Goal: Task Accomplishment & Management: Manage account settings

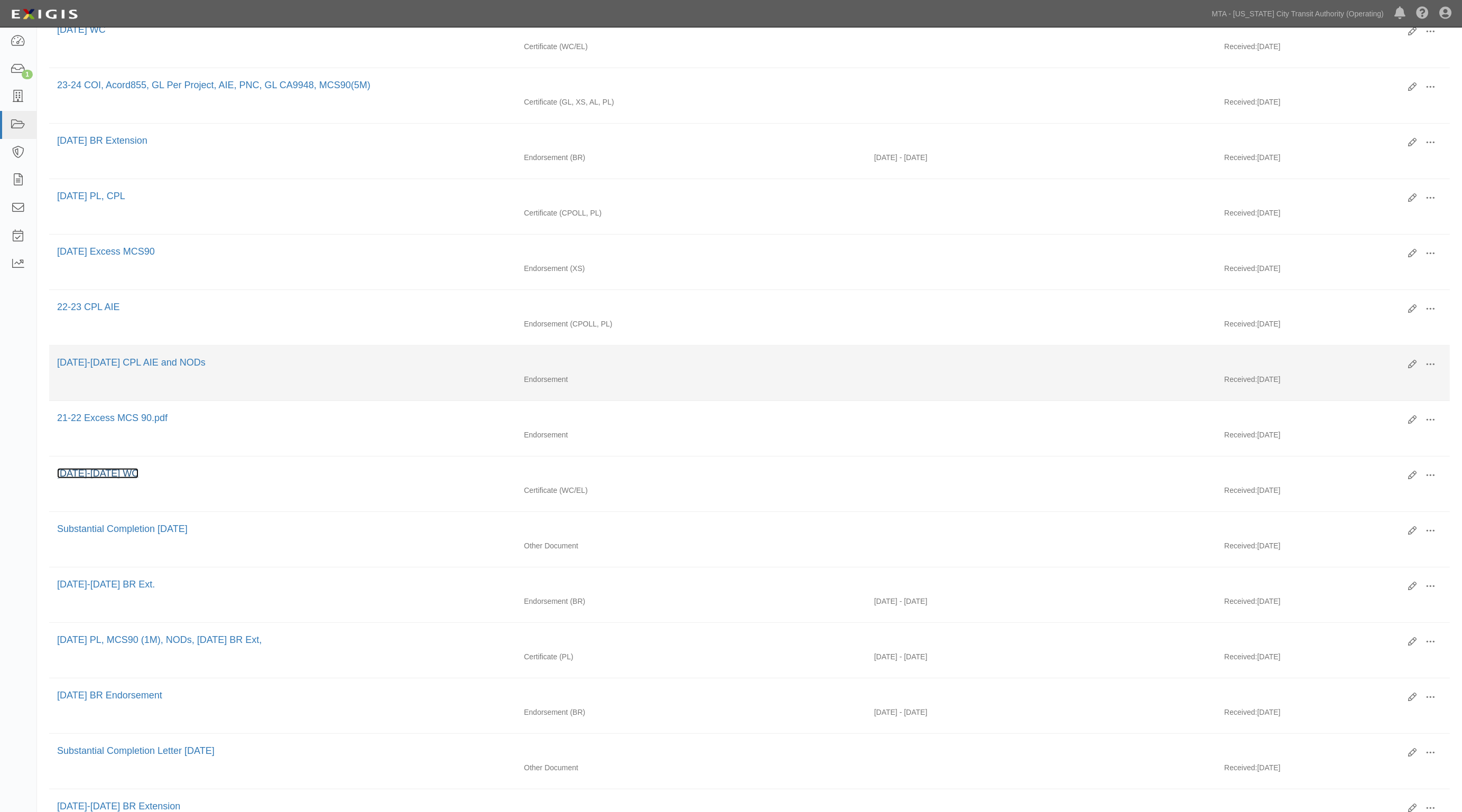
scroll to position [363, 0]
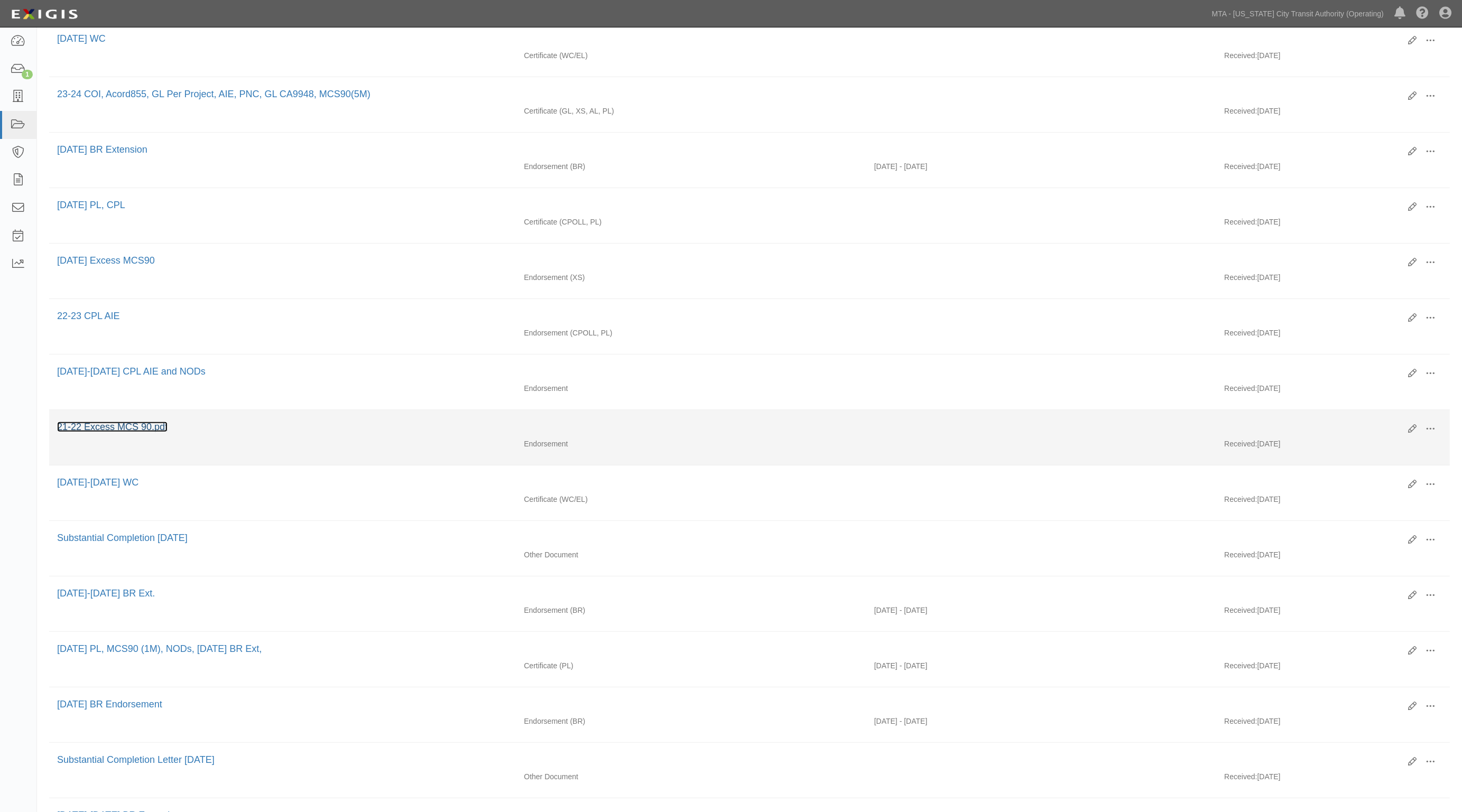
drag, startPoint x: 118, startPoint y: 422, endPoint x: 112, endPoint y: 429, distance: 9.2
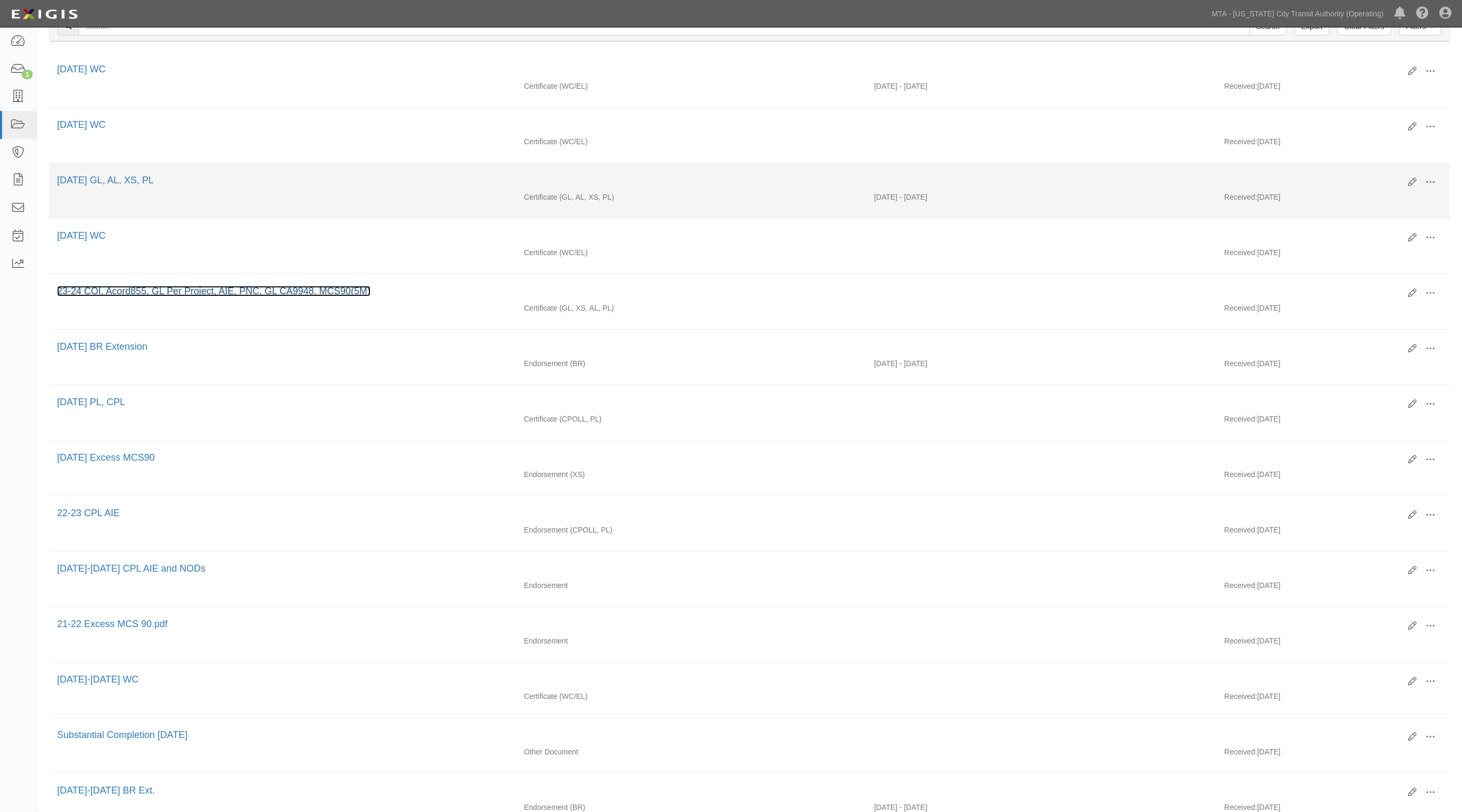
scroll to position [164, 0]
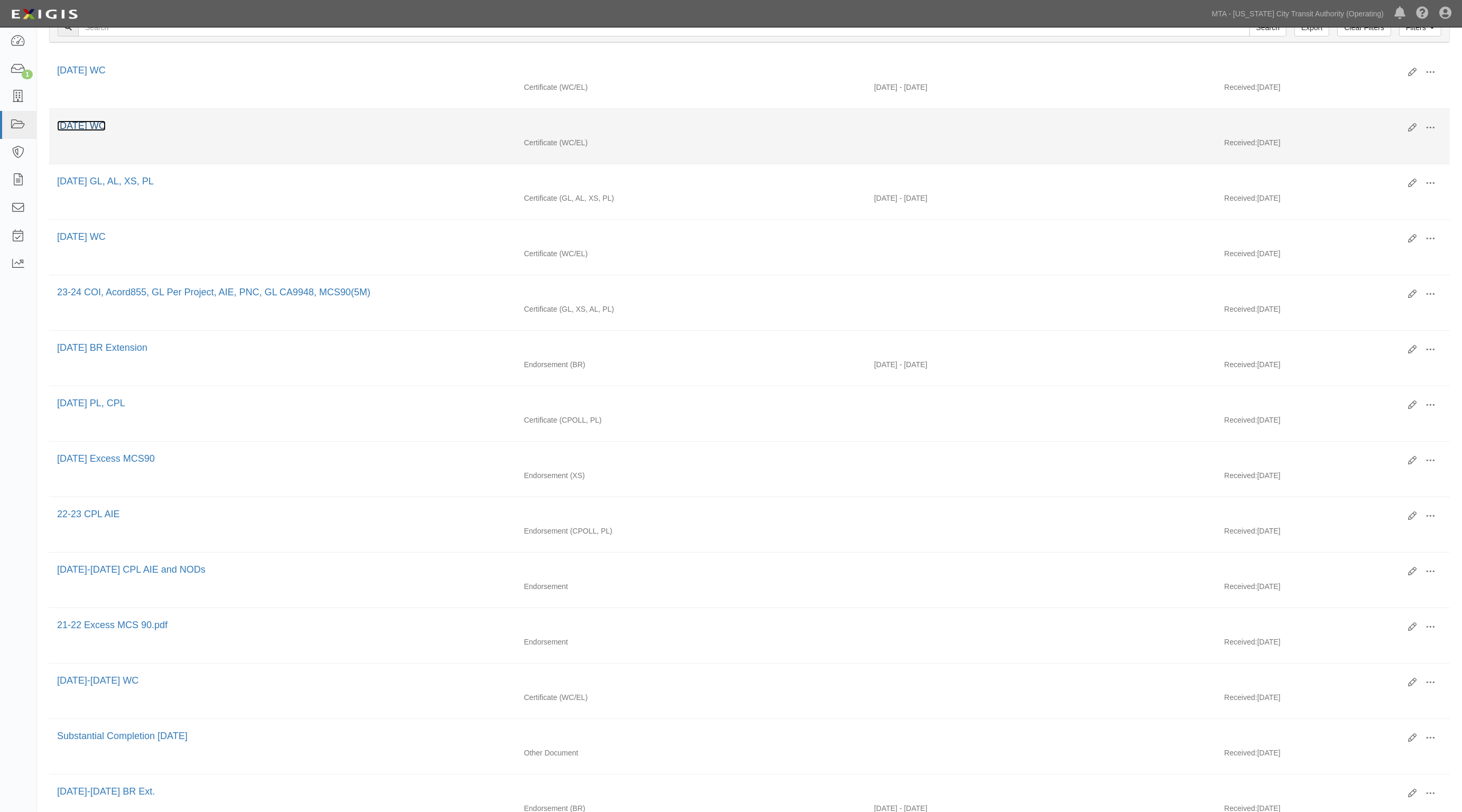
drag, startPoint x: 85, startPoint y: 119, endPoint x: 72, endPoint y: 125, distance: 14.3
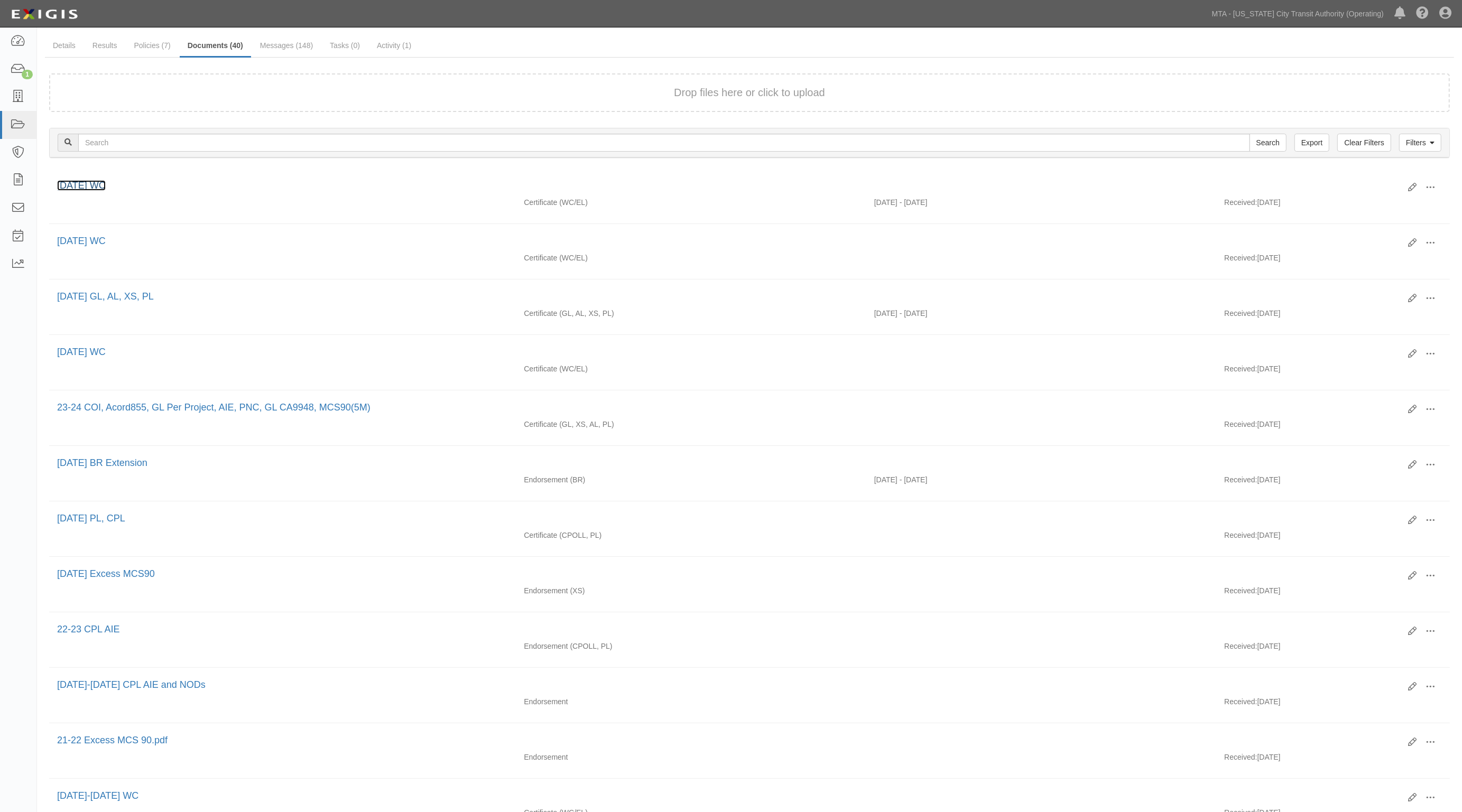
scroll to position [33, 0]
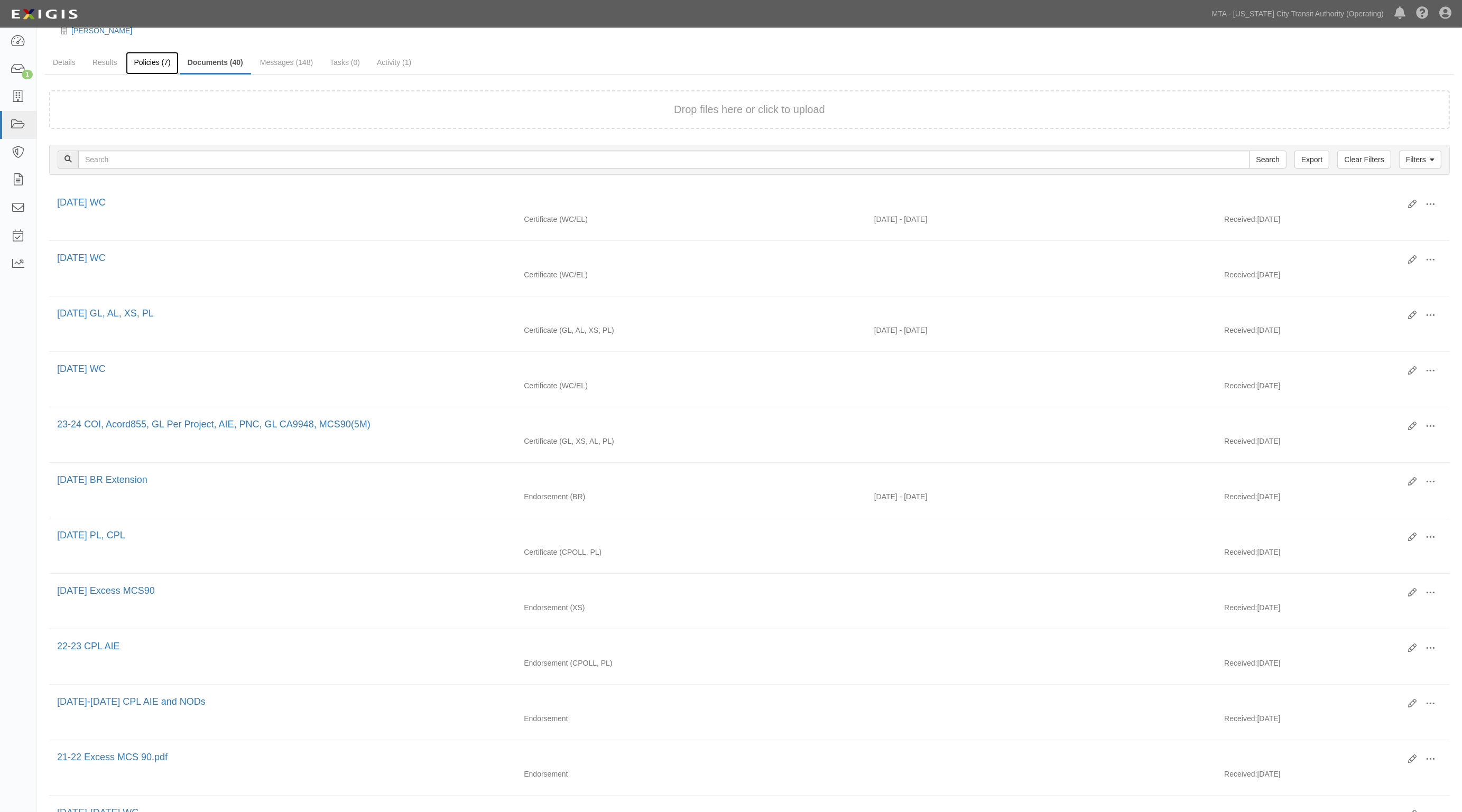
click at [162, 61] on link "Policies (7)" at bounding box center [152, 63] width 52 height 23
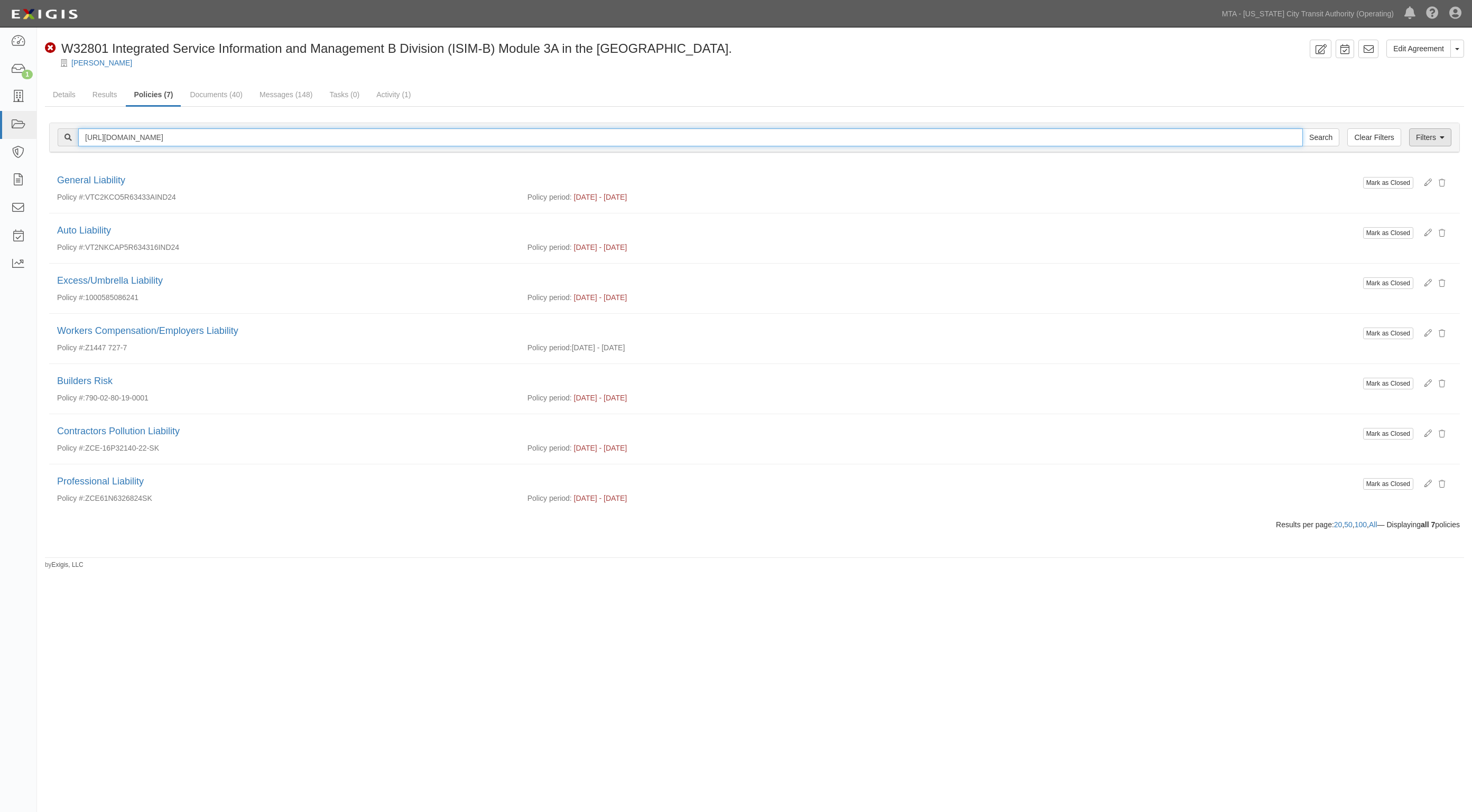
type input "[URL][DOMAIN_NAME]"
click at [1447, 139] on link "Filters" at bounding box center [1430, 137] width 42 height 18
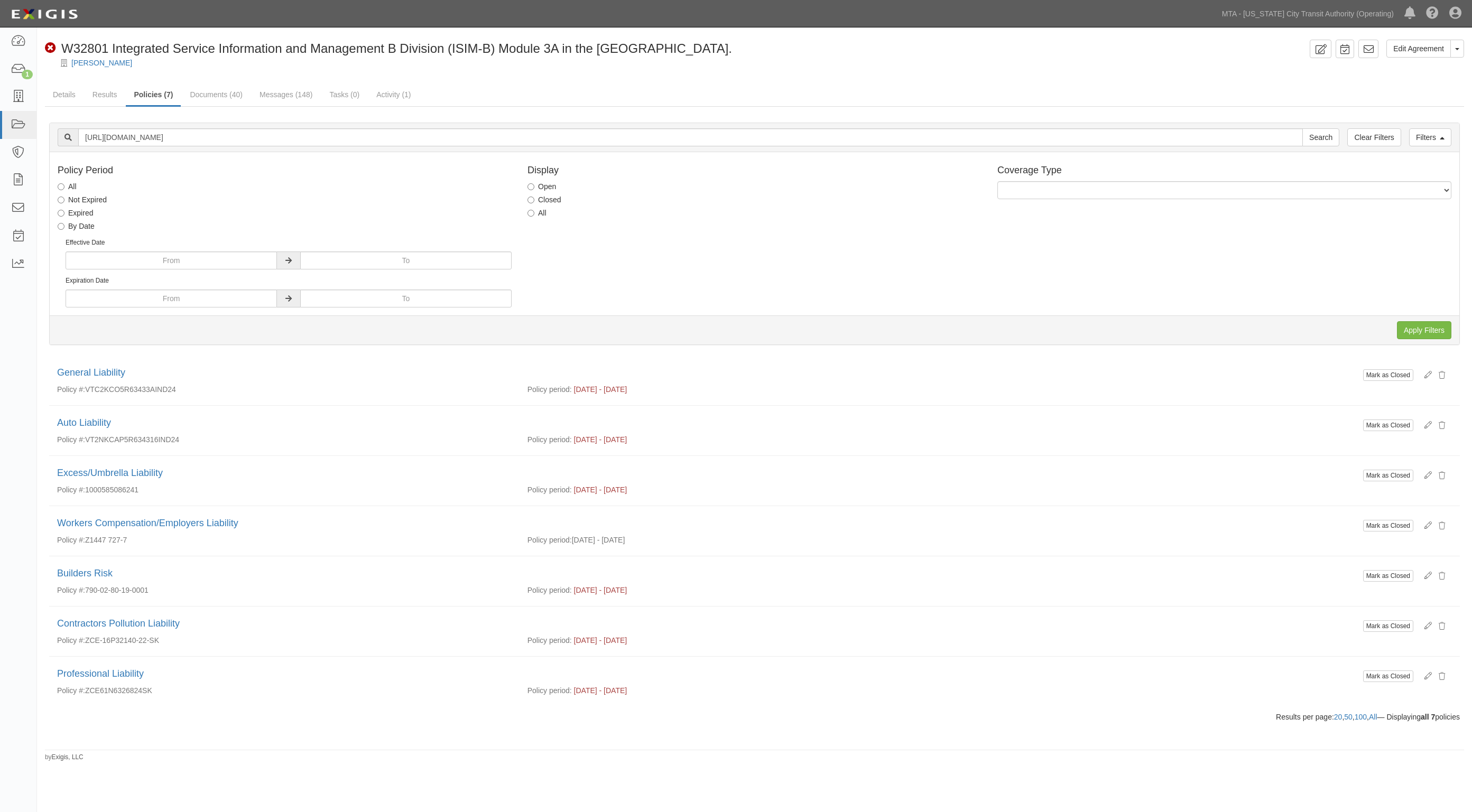
click at [536, 214] on label "All" at bounding box center [537, 213] width 19 height 11
click at [534, 214] on input "All" at bounding box center [530, 213] width 7 height 7
radio input "true"
click at [1438, 331] on input "Apply Filters" at bounding box center [1424, 330] width 54 height 18
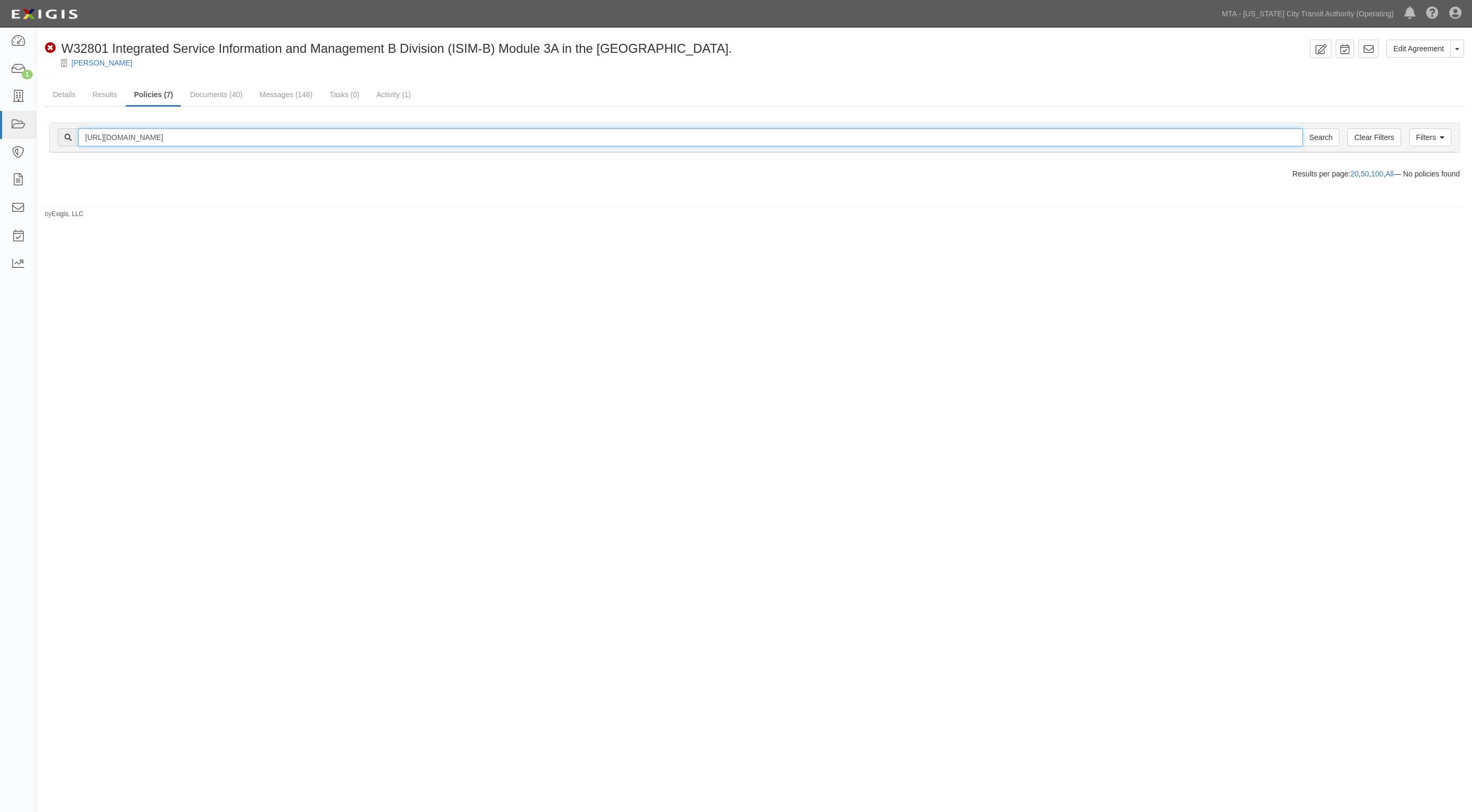
drag, startPoint x: 305, startPoint y: 139, endPoint x: -47, endPoint y: 128, distance: 352.2
click at [0, 128] on html "Toggle navigation Dashboard 1 Inbox Parties Agreements Coverages Documents Mess…" at bounding box center [736, 381] width 1472 height 763
click at [1423, 136] on link "Filters" at bounding box center [1430, 137] width 42 height 18
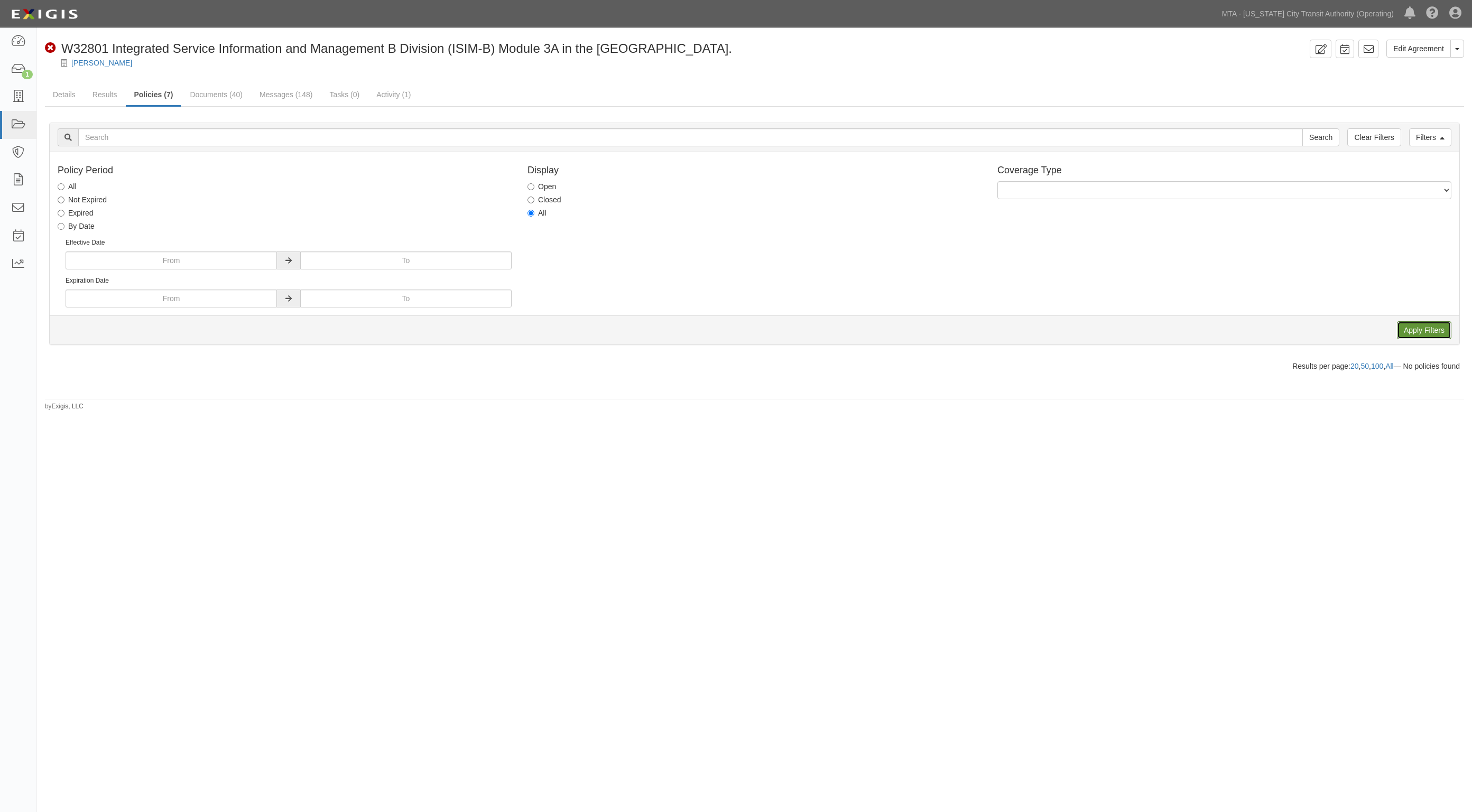
click at [1426, 337] on input "Apply Filters" at bounding box center [1424, 330] width 54 height 18
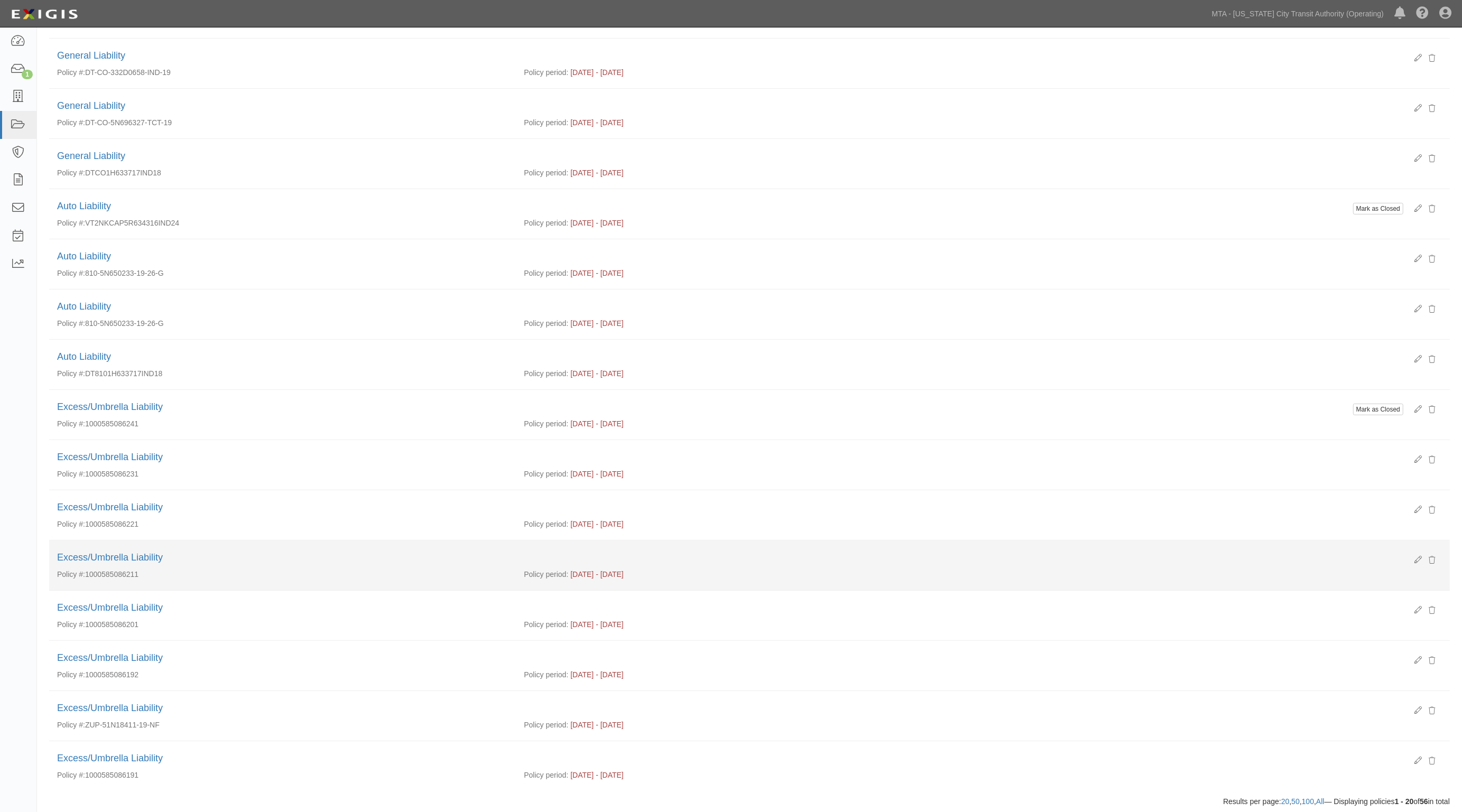
scroll to position [460, 0]
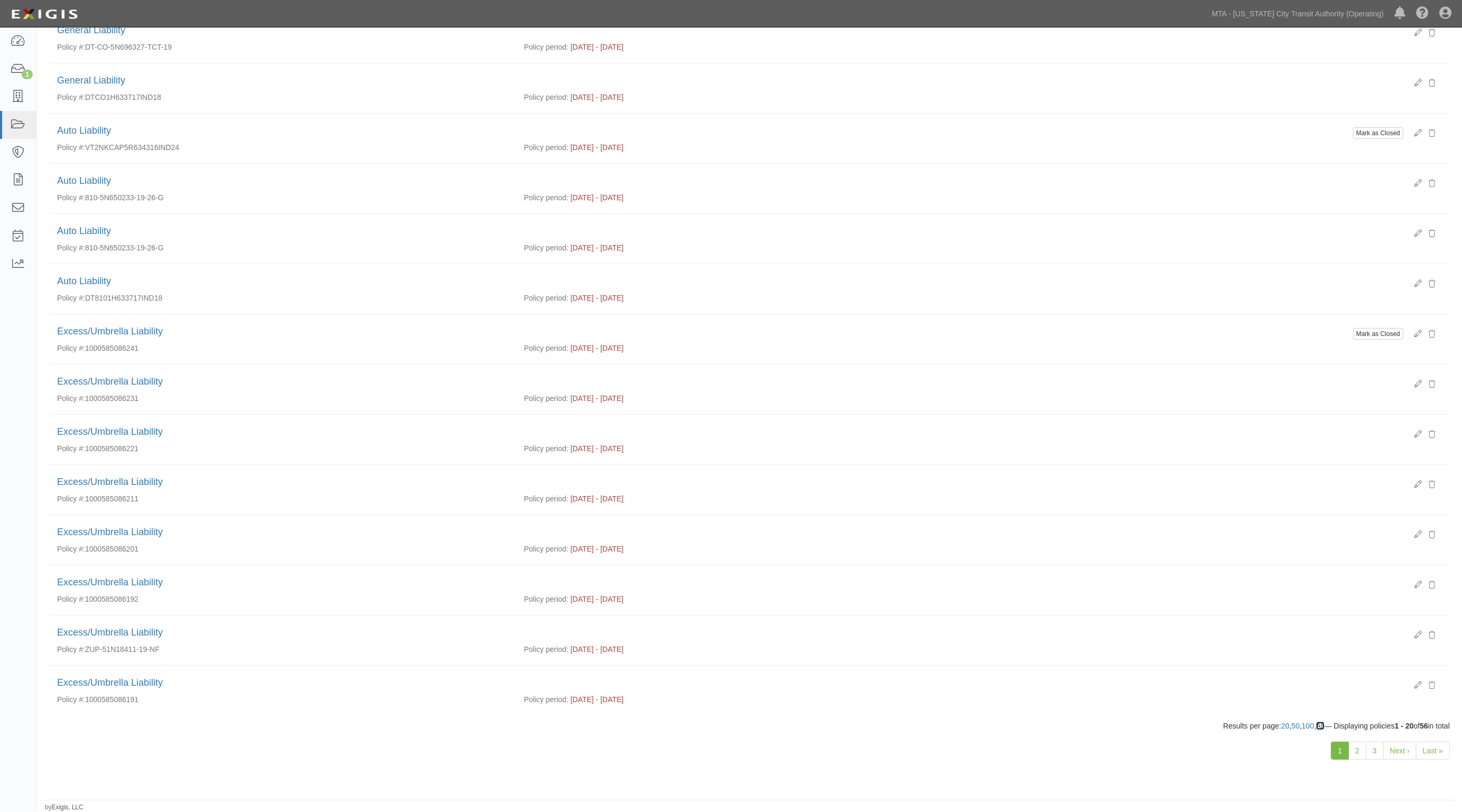
click at [1316, 728] on link "All" at bounding box center [1320, 726] width 8 height 8
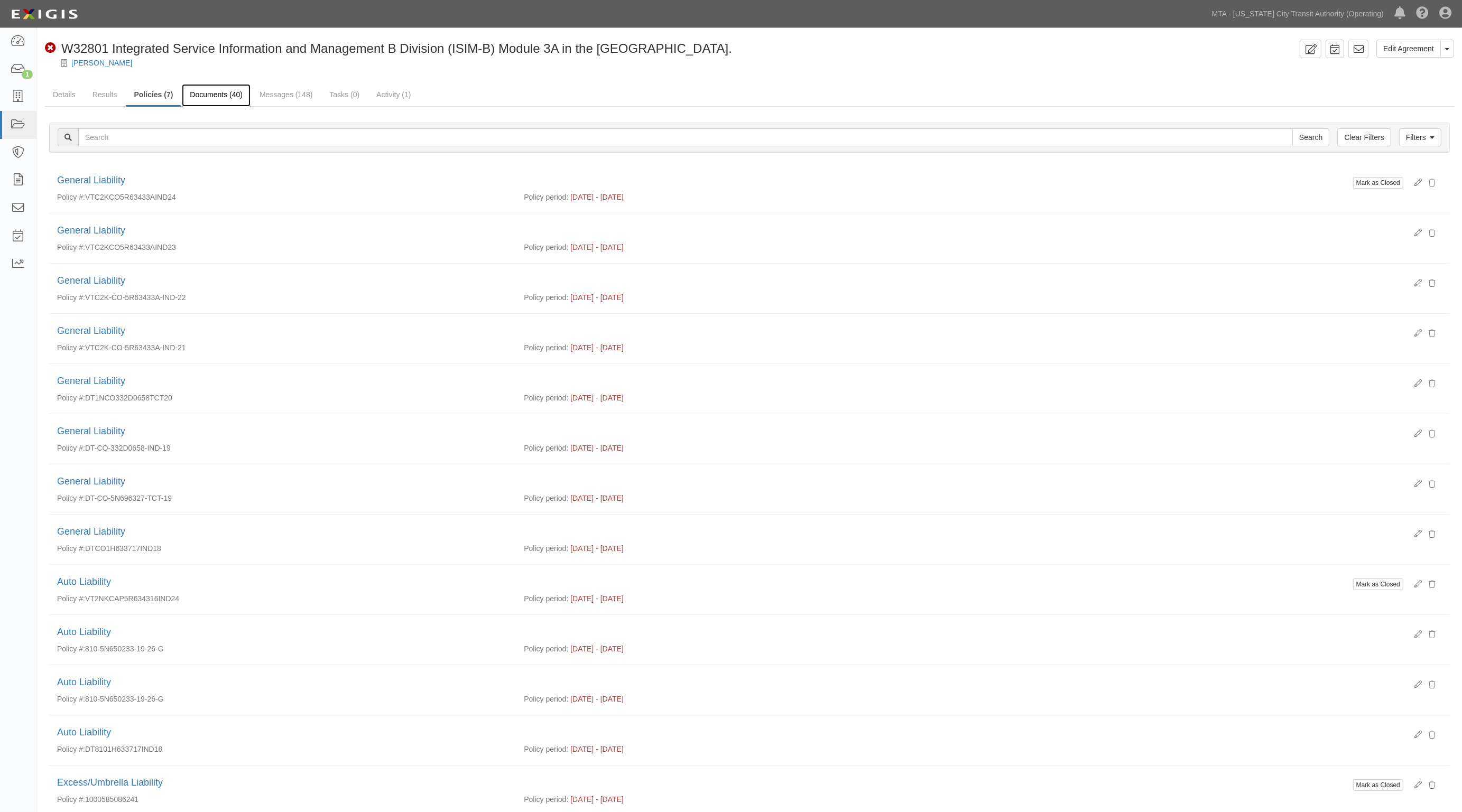
click at [210, 98] on link "Documents (40)" at bounding box center [216, 95] width 69 height 23
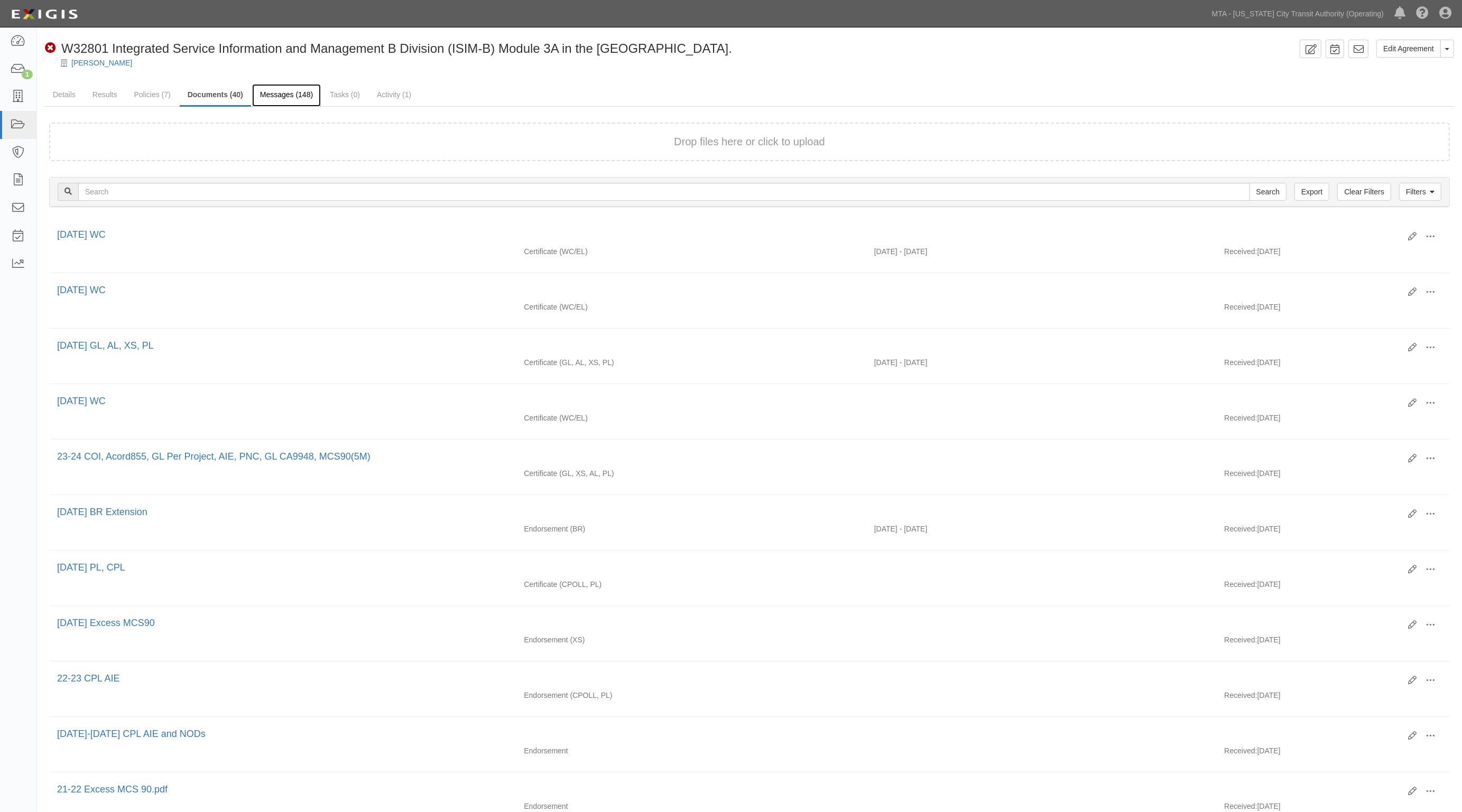
click at [283, 95] on link "Messages (148)" at bounding box center [286, 95] width 69 height 23
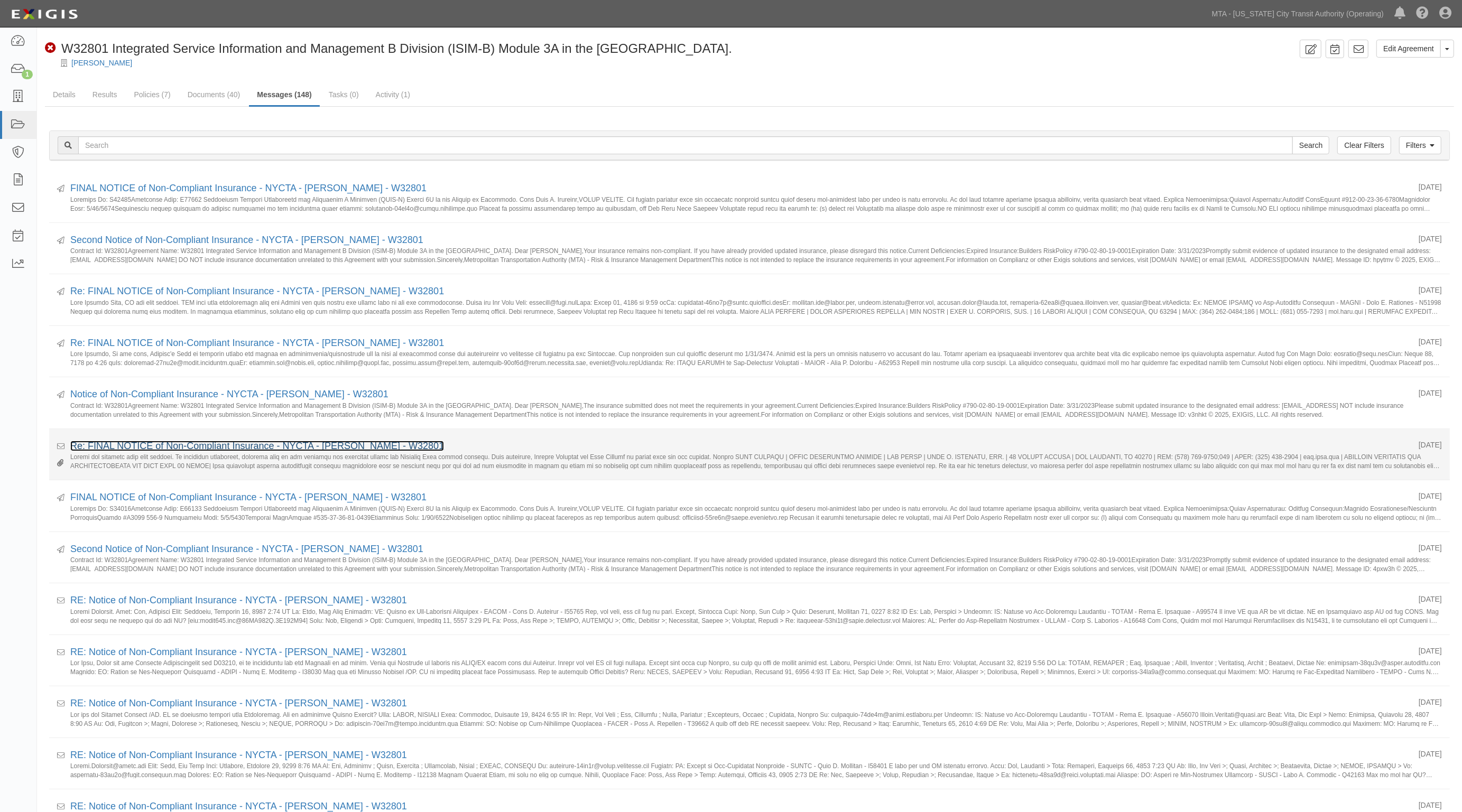
click at [140, 445] on link "Re: FINAL NOTICE of Non-Compliant Insurance - NYCTA - [PERSON_NAME] - W32801" at bounding box center [257, 446] width 374 height 11
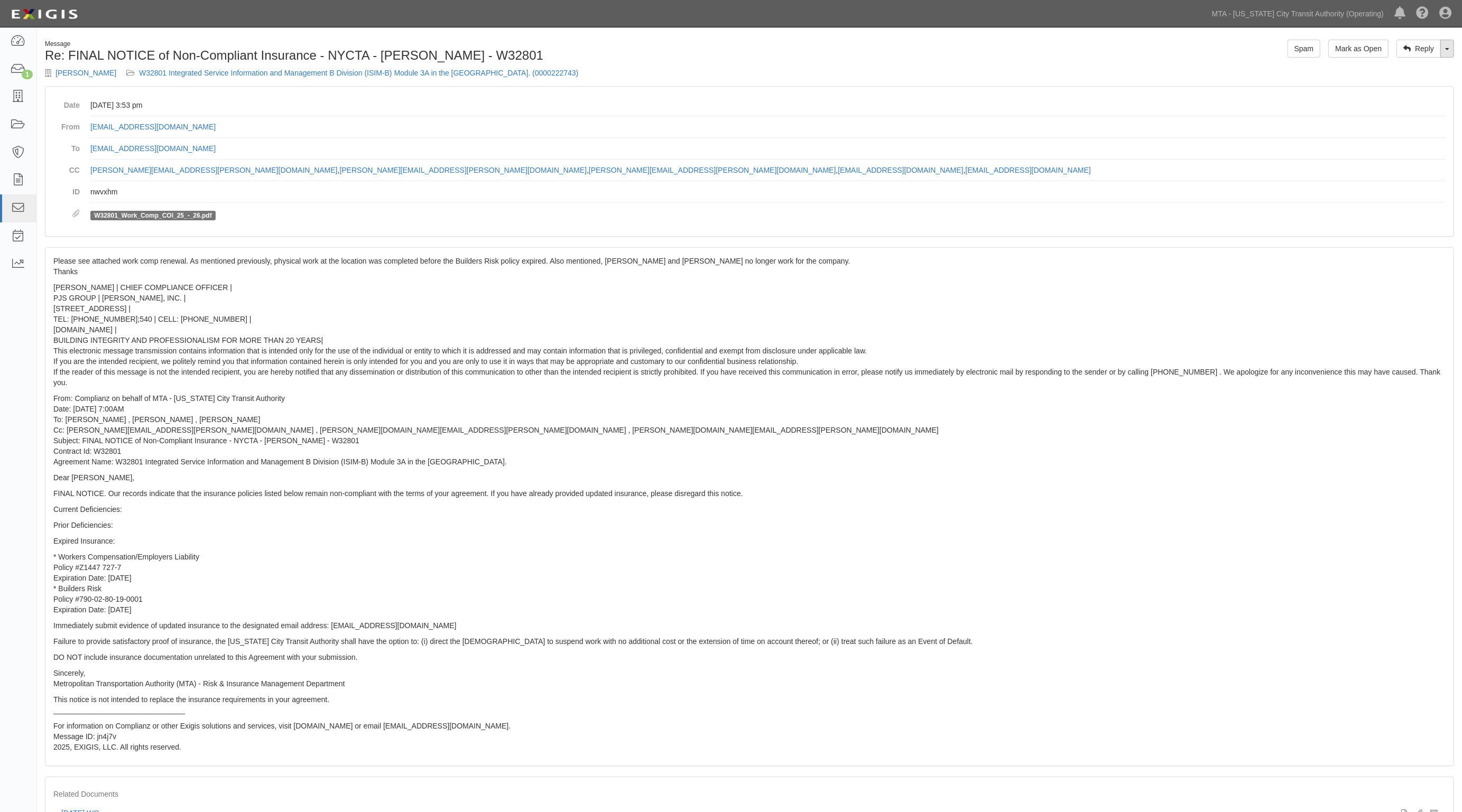
click at [1449, 54] on link "Toggle Dropdown" at bounding box center [1447, 49] width 14 height 18
click at [1397, 67] on link "Reply All" at bounding box center [1412, 69] width 84 height 14
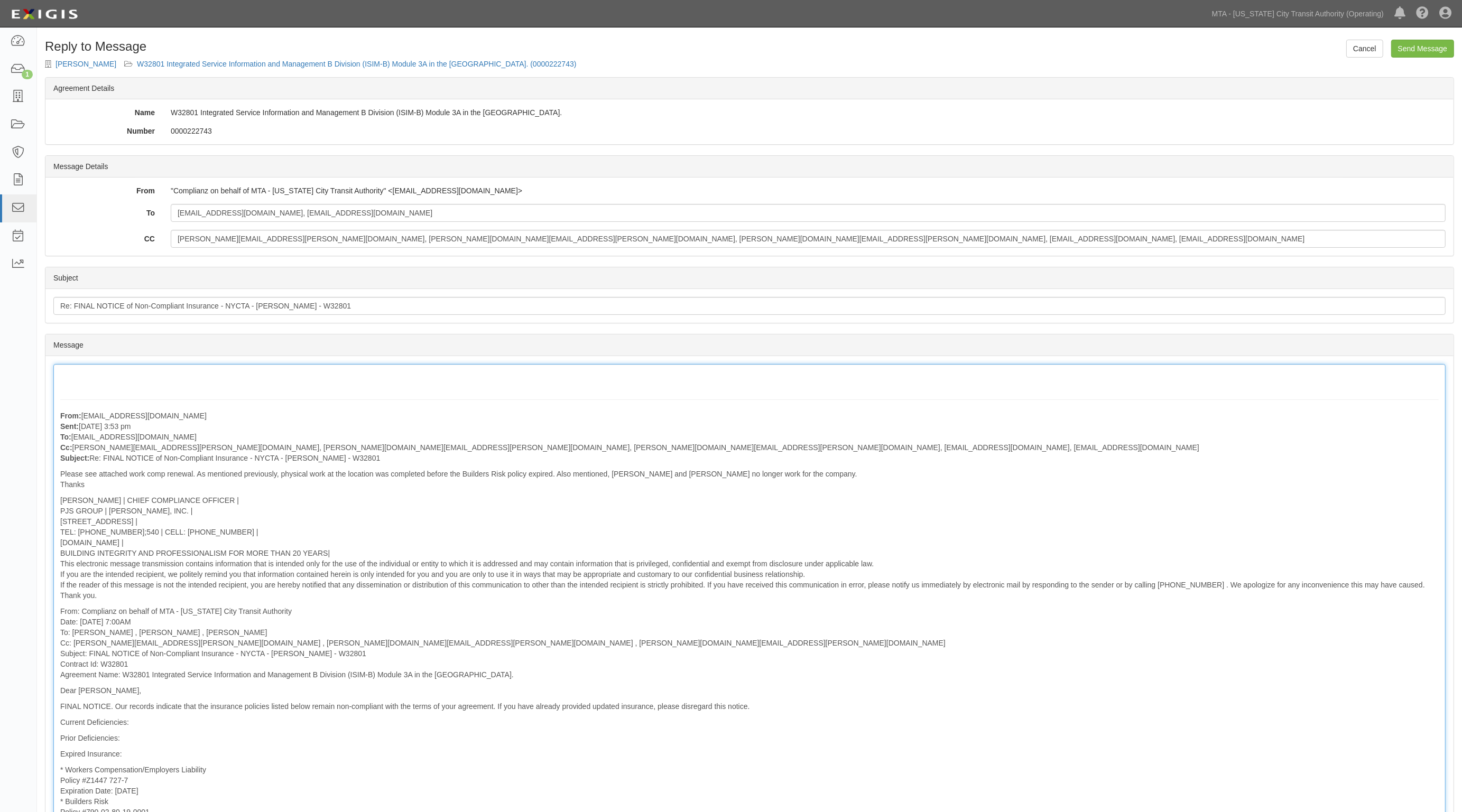
click at [105, 378] on div "From: mnowicki@ipjs.com Sent: April 10, 2025 at 3:53 pm To: agreement-49ef9a@mt…" at bounding box center [750, 669] width 1392 height 610
click at [751, 247] on input "charline.cox@mtacd.org, dwayne.williams@mtacd.org, brijesh.patel@mtacd.org, agr…" at bounding box center [808, 239] width 1275 height 18
type input "charline.cox@mtacd.org, dwayne.williams@mtacd.org, brijesh.patel@mtacd.org, agr…"
click at [57, 373] on div "From: mnowicki@ipjs.com Sent: April 10, 2025 at 3:53 pm To: agreement-49ef9a@mt…" at bounding box center [750, 669] width 1392 height 610
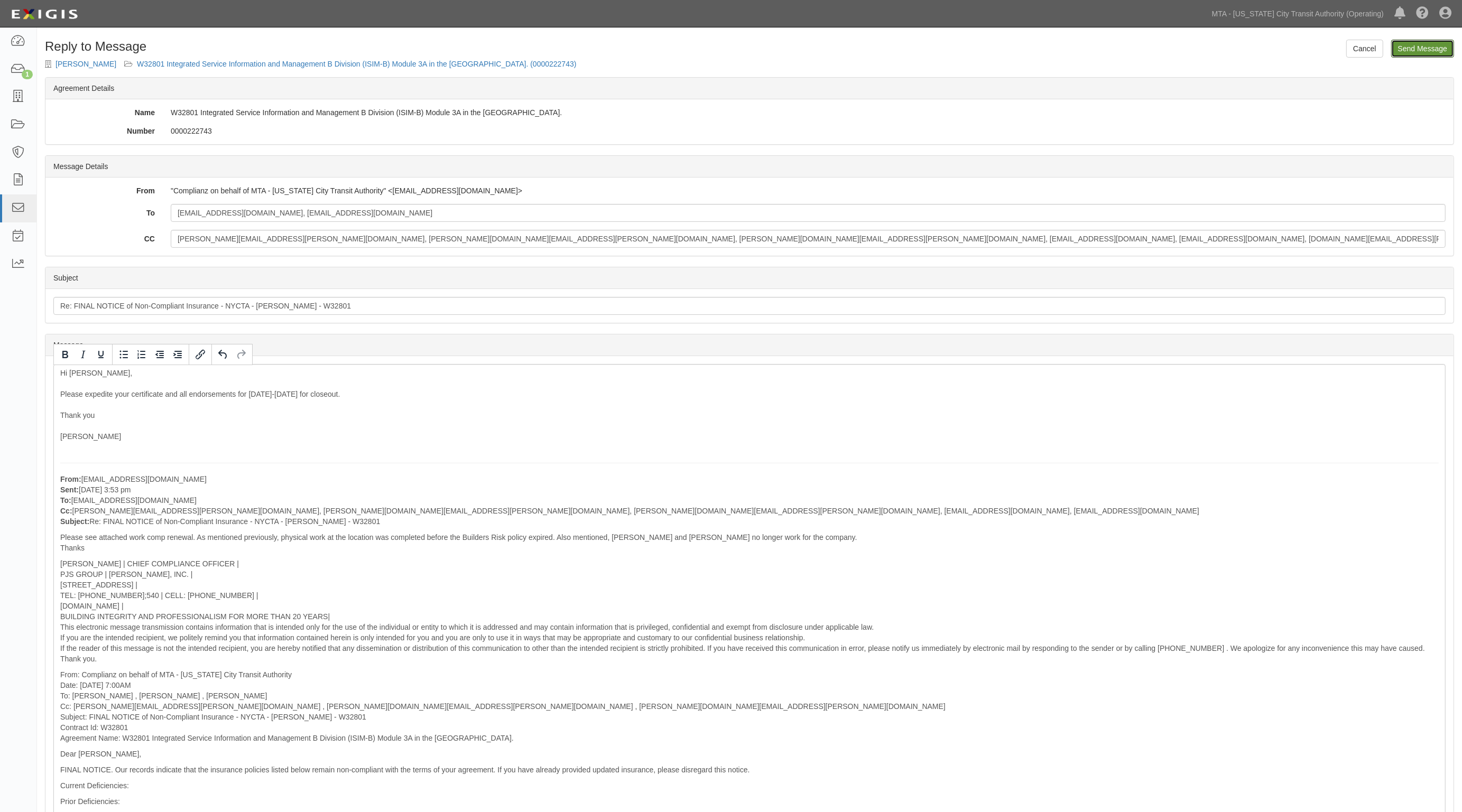
drag, startPoint x: 1422, startPoint y: 45, endPoint x: 784, endPoint y: 72, distance: 638.6
click at [1422, 45] on input "Send Message" at bounding box center [1423, 49] width 63 height 18
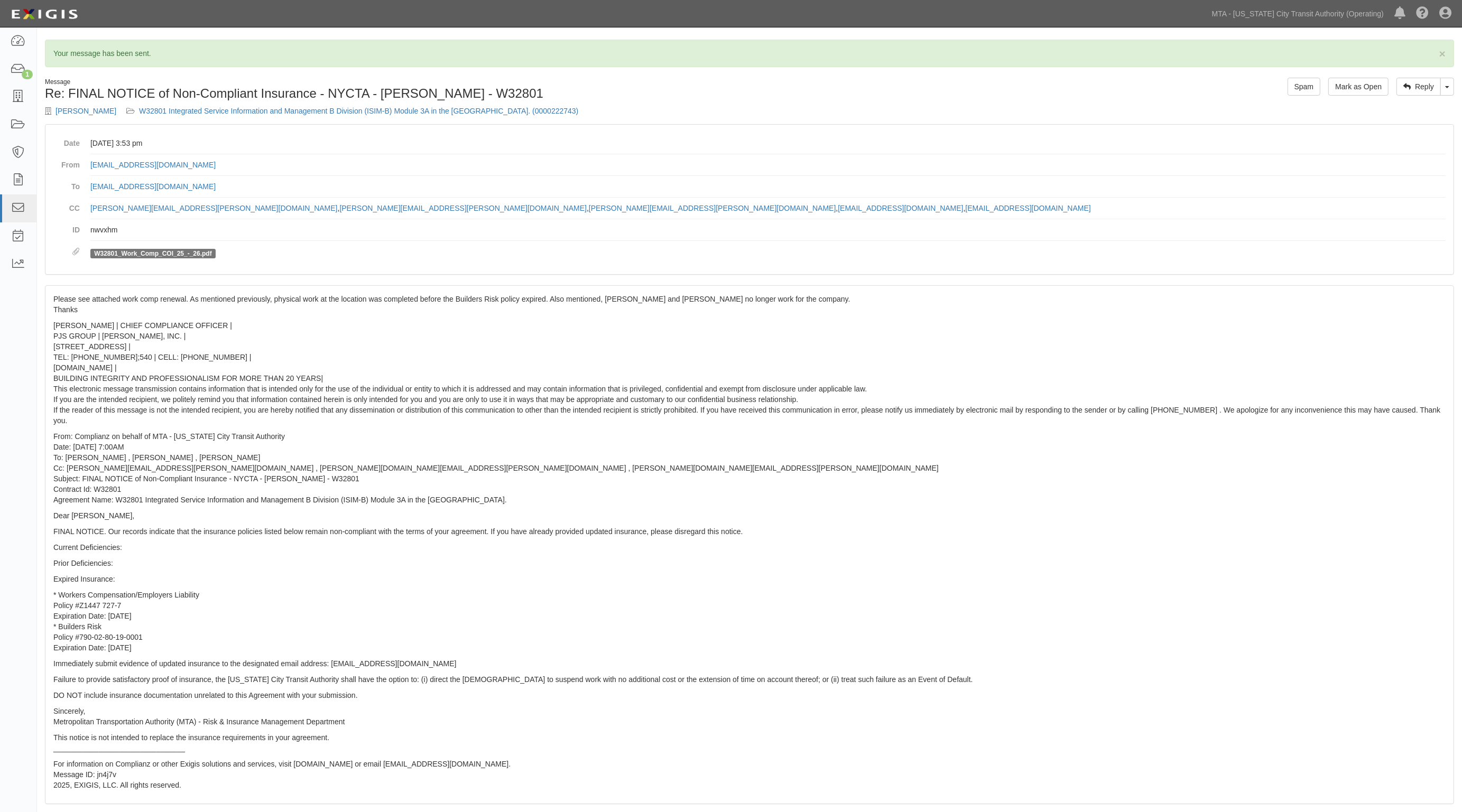
click at [831, 39] on div "× Your message has been sent. Message Re: FINAL NOTICE of Non-Compliant Insuran…" at bounding box center [749, 463] width 1425 height 863
click at [1114, 320] on div "Please see attached work comp renewal. As mentioned previously, physical work a…" at bounding box center [749, 545] width 1408 height 518
click at [334, 114] on link "W32801 Integrated Service Information and Management B Division (ISIM-B) Module…" at bounding box center [359, 111] width 439 height 8
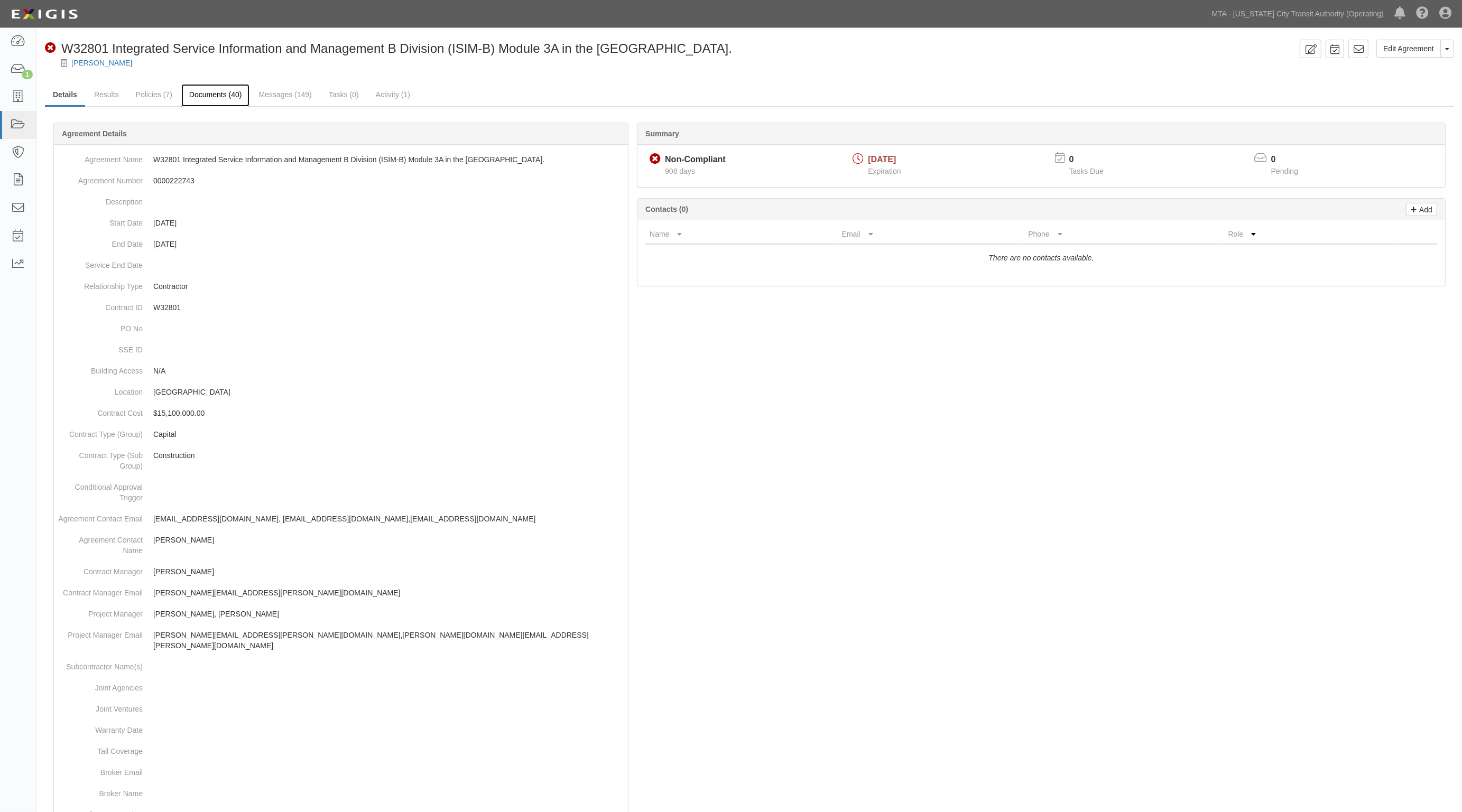
click at [222, 95] on link "Documents (40)" at bounding box center [216, 95] width 69 height 23
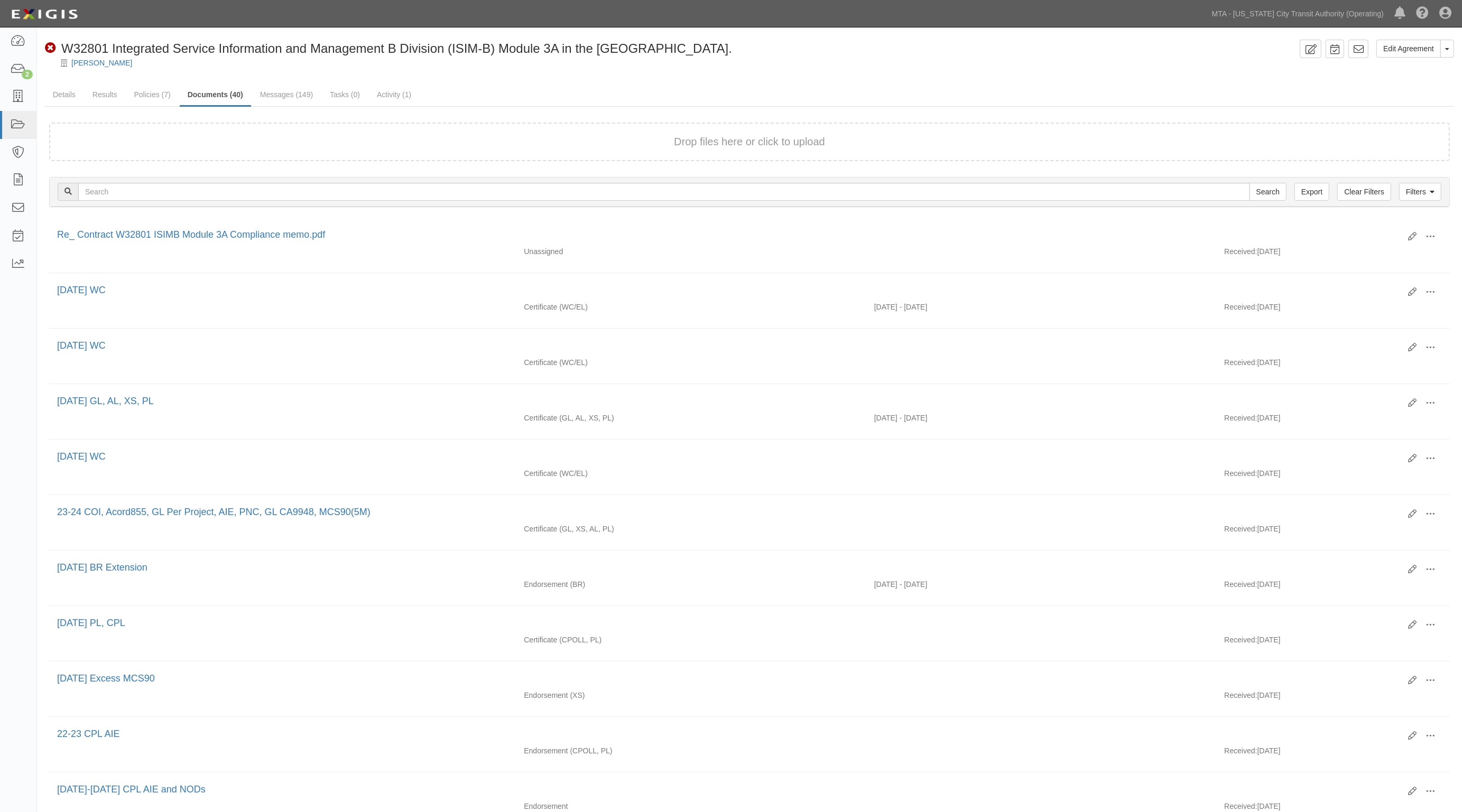
drag, startPoint x: 632, startPoint y: 78, endPoint x: 394, endPoint y: 106, distance: 239.6
click at [630, 80] on div "Edit Agreement Toggle Agreement Dropdown View Audit Trail Archive Agreement Sen…" at bounding box center [749, 763] width 1425 height 1447
click at [75, 88] on link "Details" at bounding box center [64, 95] width 39 height 23
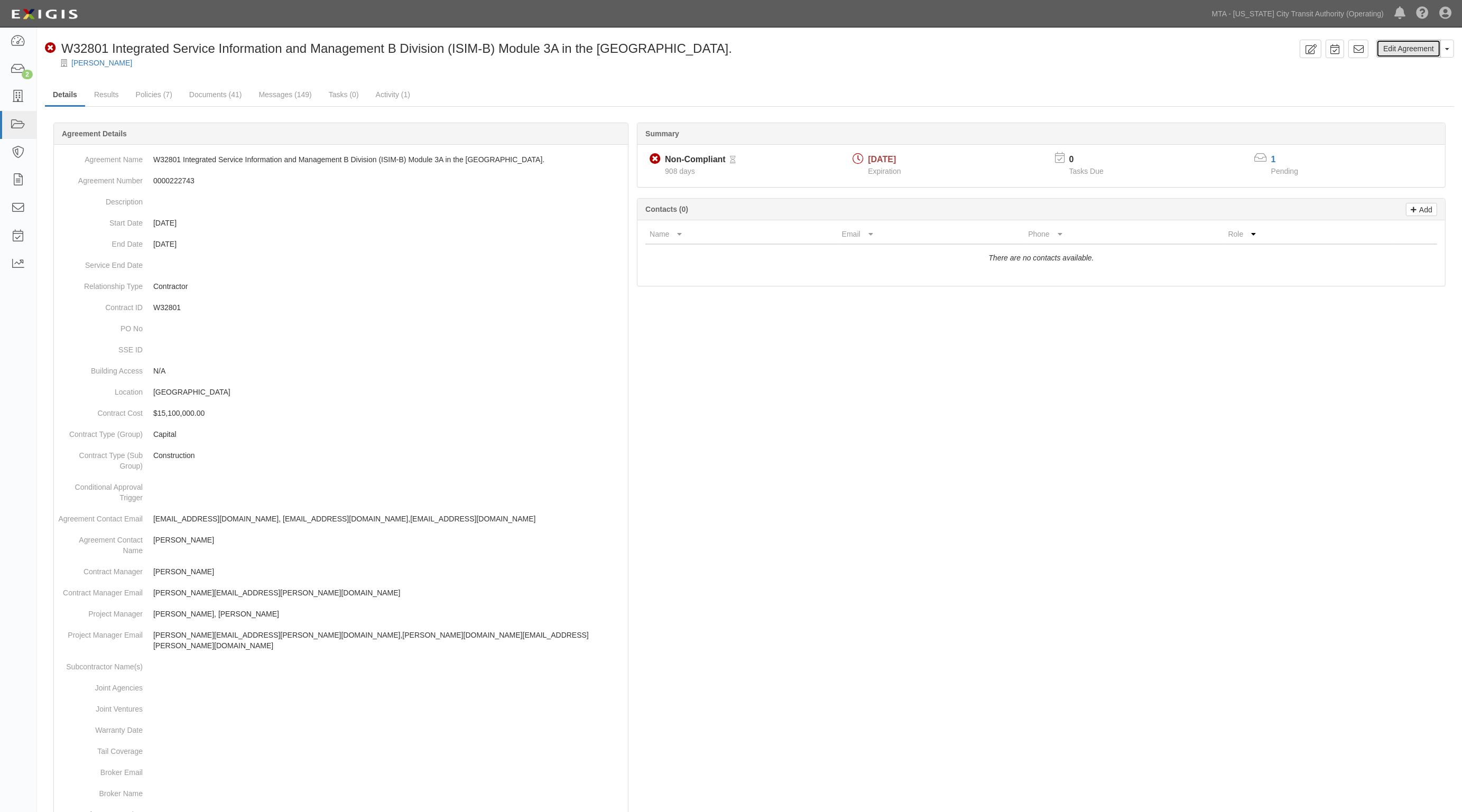
click at [1385, 51] on link "Edit Agreement" at bounding box center [1408, 49] width 64 height 18
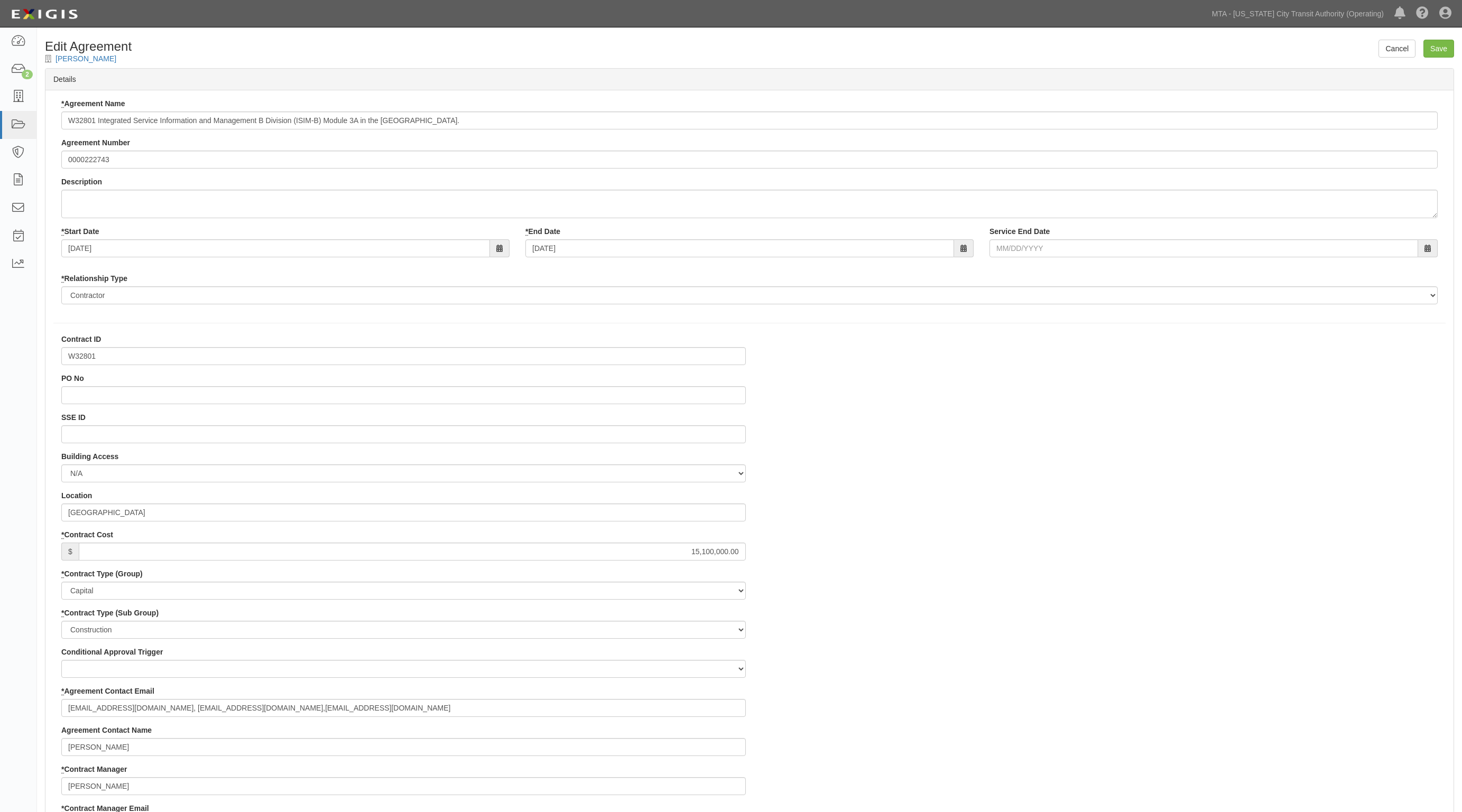
select select
click at [122, 249] on input "[DATE]" at bounding box center [275, 248] width 428 height 18
drag, startPoint x: 606, startPoint y: 254, endPoint x: 350, endPoint y: 243, distance: 256.2
click at [350, 243] on div "* Start Date 03/07/2019 * End Date 06/01/2022 Service End Date" at bounding box center [750, 245] width 1392 height 39
type input "08/26/2025"
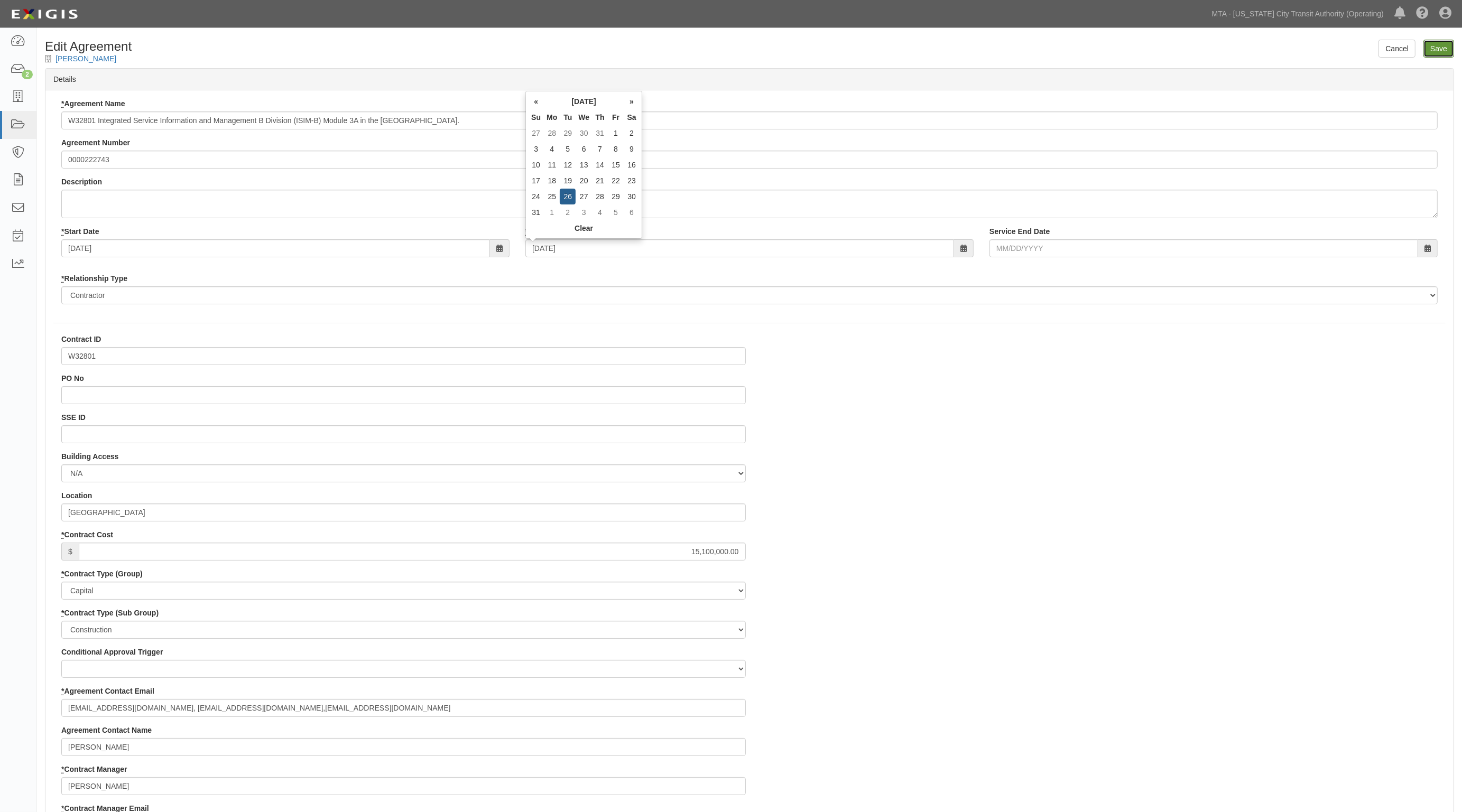
type input "08/26/2025"
click at [1441, 45] on input "Save" at bounding box center [1438, 49] width 31 height 18
type input "15100000.00"
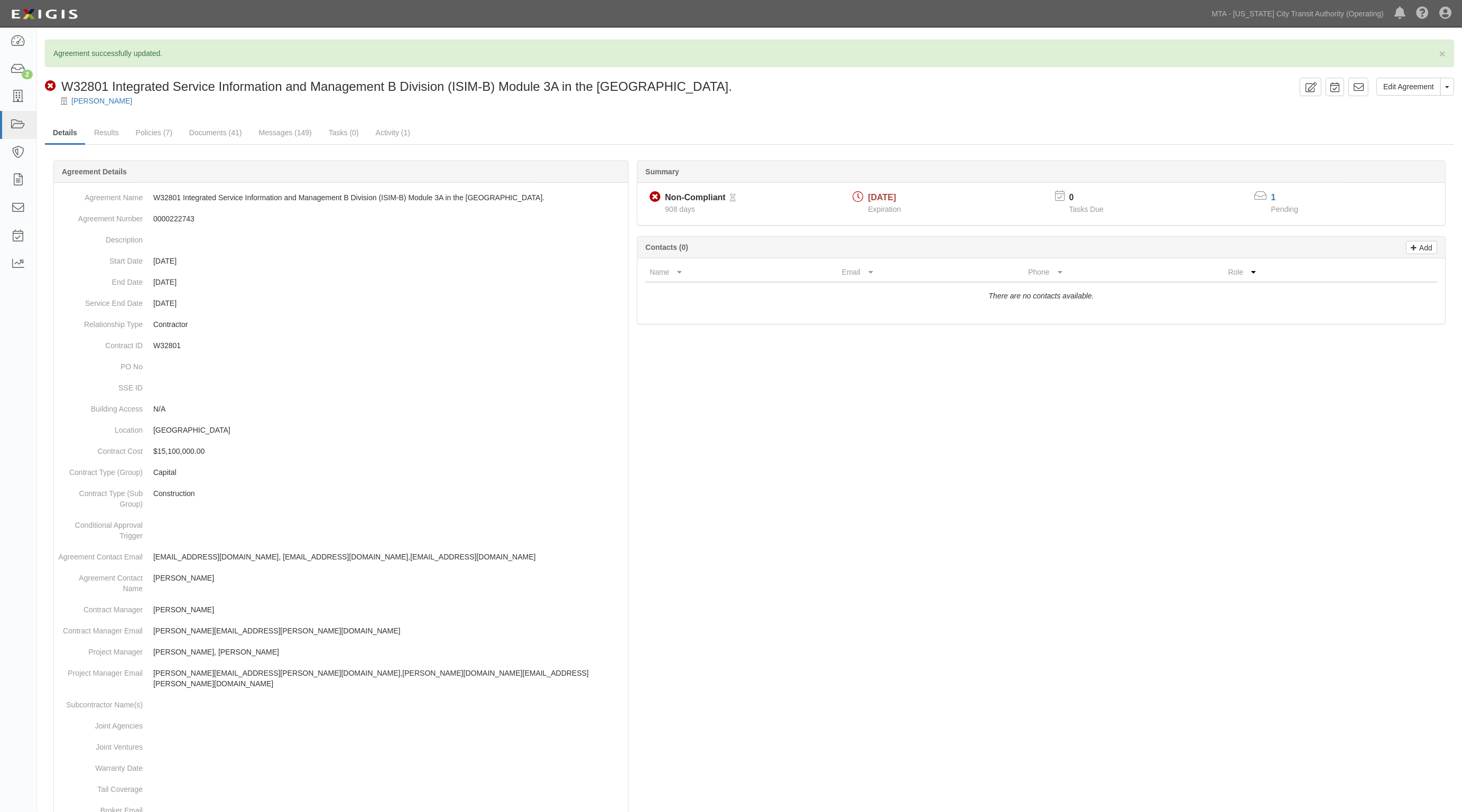
drag, startPoint x: 485, startPoint y: 134, endPoint x: 424, endPoint y: 127, distance: 61.4
click at [485, 134] on ul "Details Results Policies (7) Documents (41) Messages (149) Tasks (0) Activity (…" at bounding box center [750, 134] width 1409 height 23
click at [98, 131] on link "Results" at bounding box center [107, 134] width 41 height 23
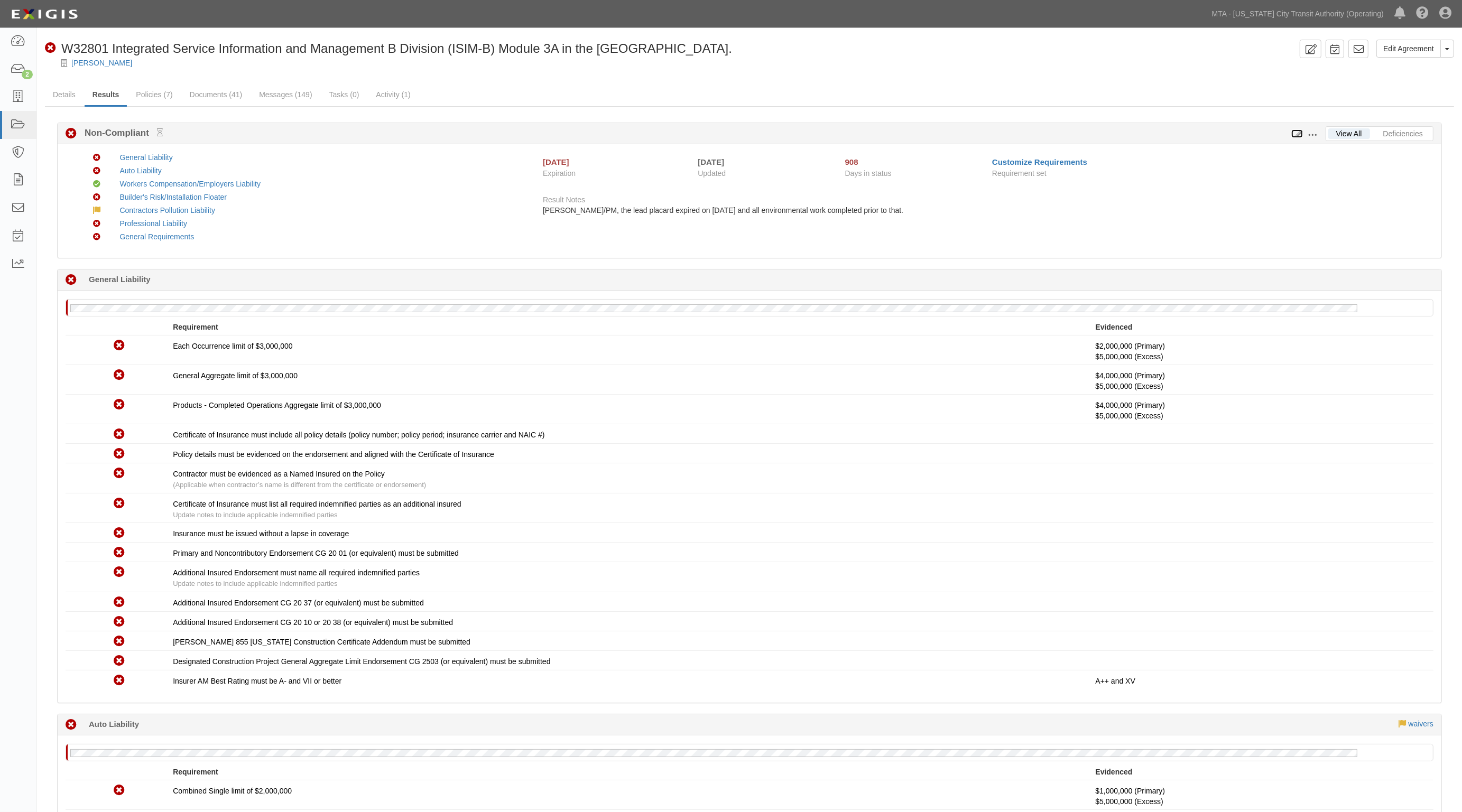
click at [1294, 131] on icon at bounding box center [1297, 134] width 11 height 7
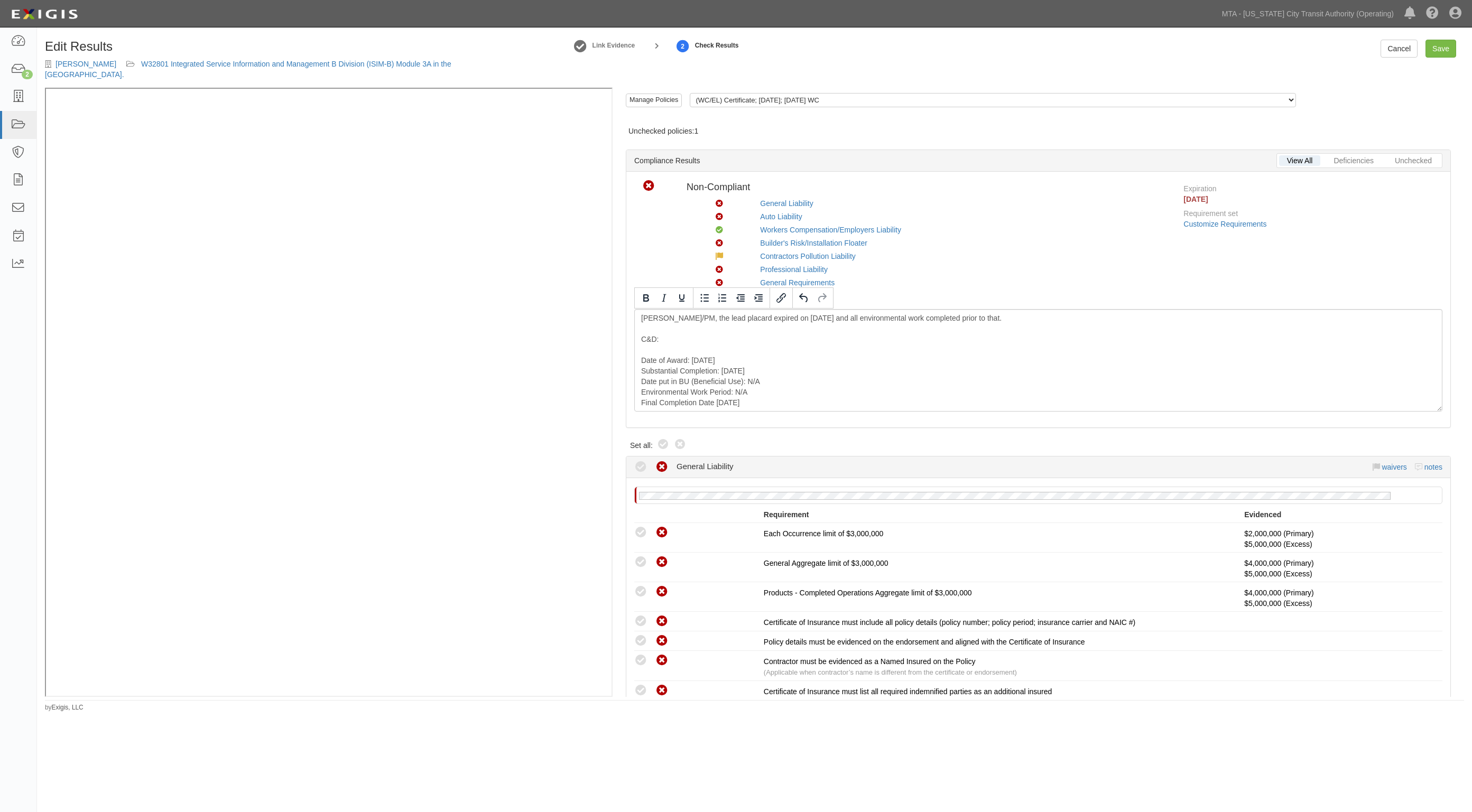
click at [690, 342] on div "Per Tanima/PM, the lead placard expired on 6/30/2021 and all environmental work…" at bounding box center [1038, 360] width 808 height 102
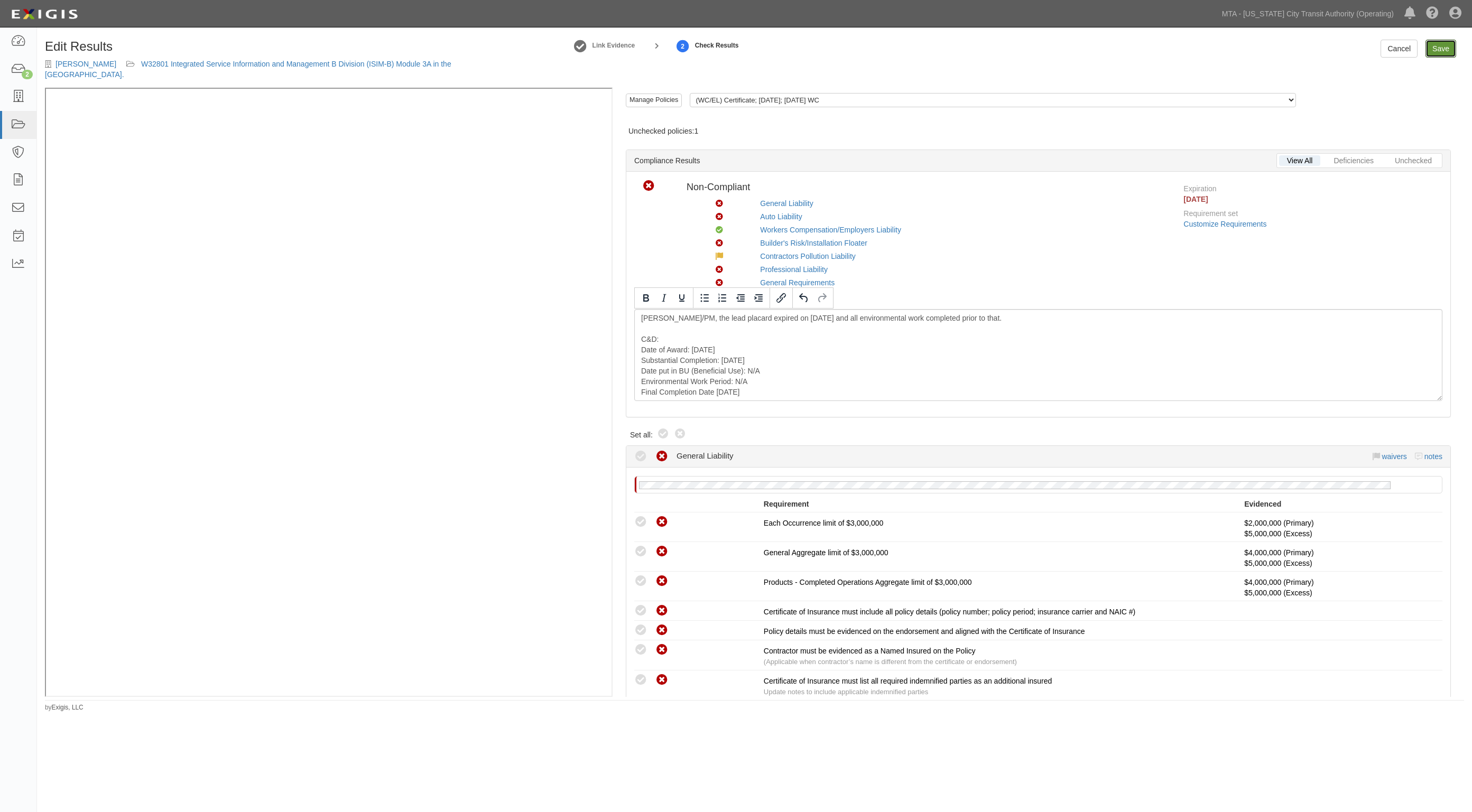
click at [1440, 49] on link "Save" at bounding box center [1441, 49] width 31 height 18
radio input "true"
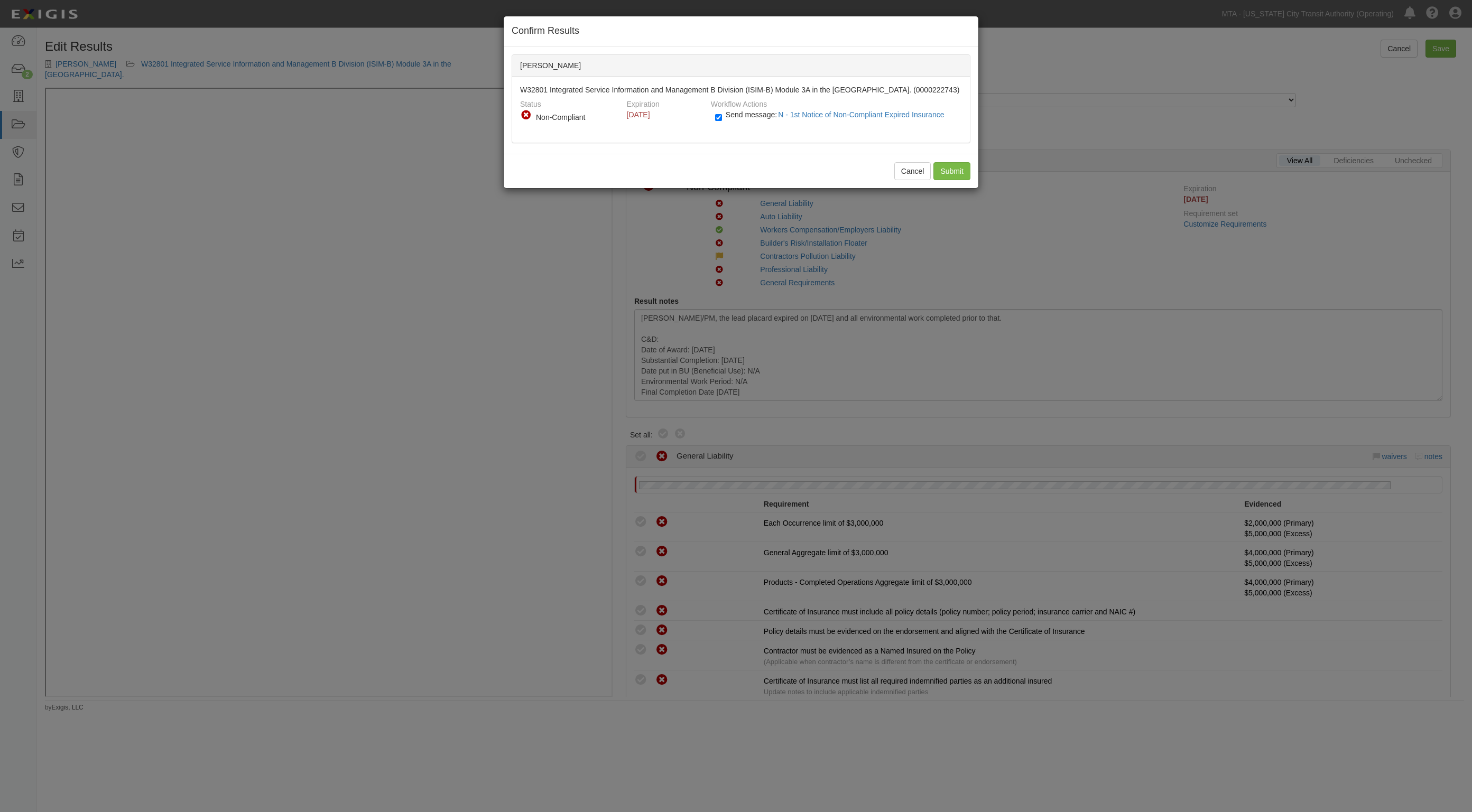
click at [725, 119] on label "Send message: N - 1st Notice of Non-Compliant Expired Insurance" at bounding box center [832, 120] width 234 height 14
click at [722, 119] on input "Send message: N - 1st Notice of Non-Compliant Expired Insurance" at bounding box center [718, 117] width 7 height 12
checkbox input "false"
click at [953, 172] on input "Submit" at bounding box center [951, 171] width 37 height 18
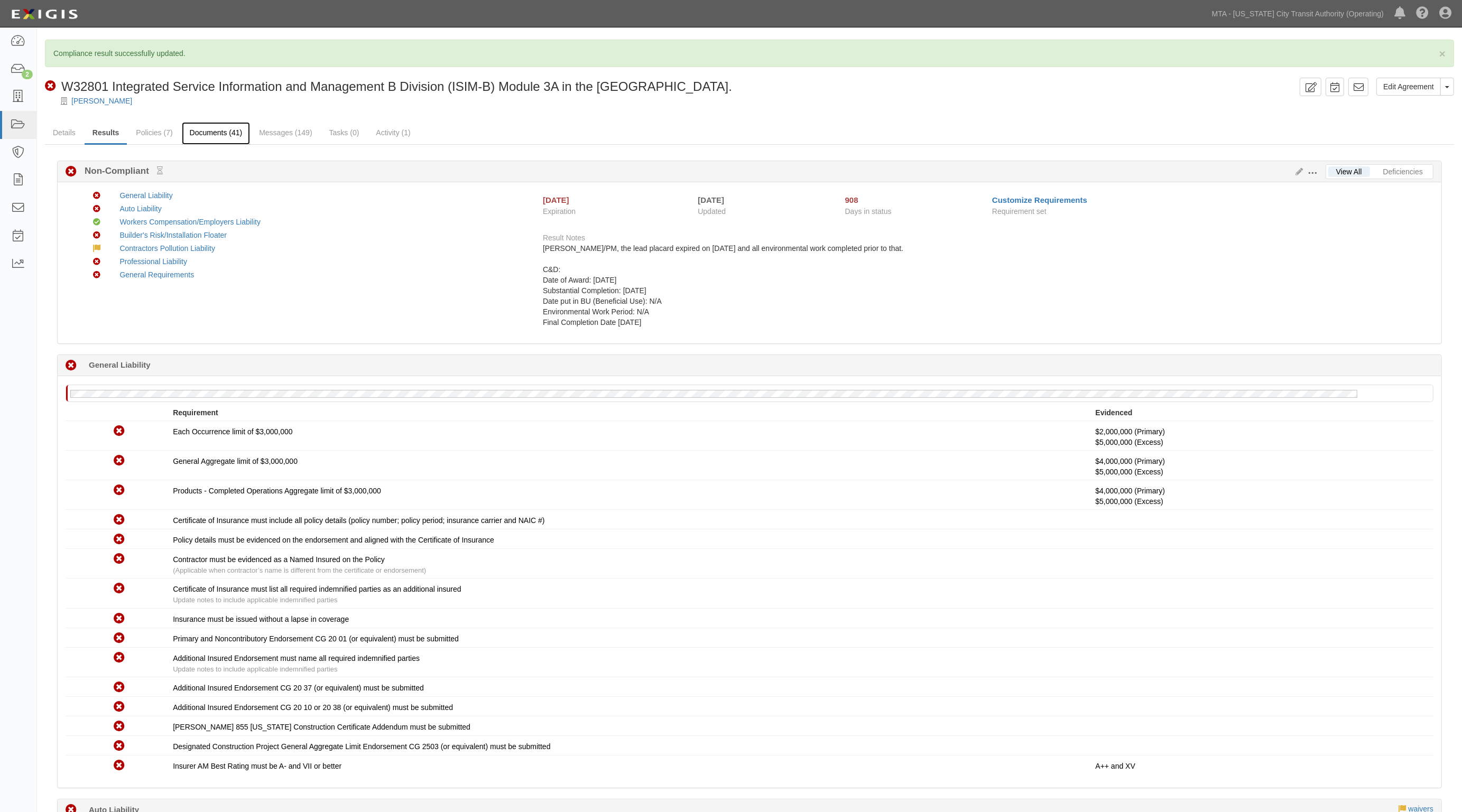
click at [227, 132] on link "Documents (41)" at bounding box center [216, 134] width 69 height 23
